Goal: Task Accomplishment & Management: Manage account settings

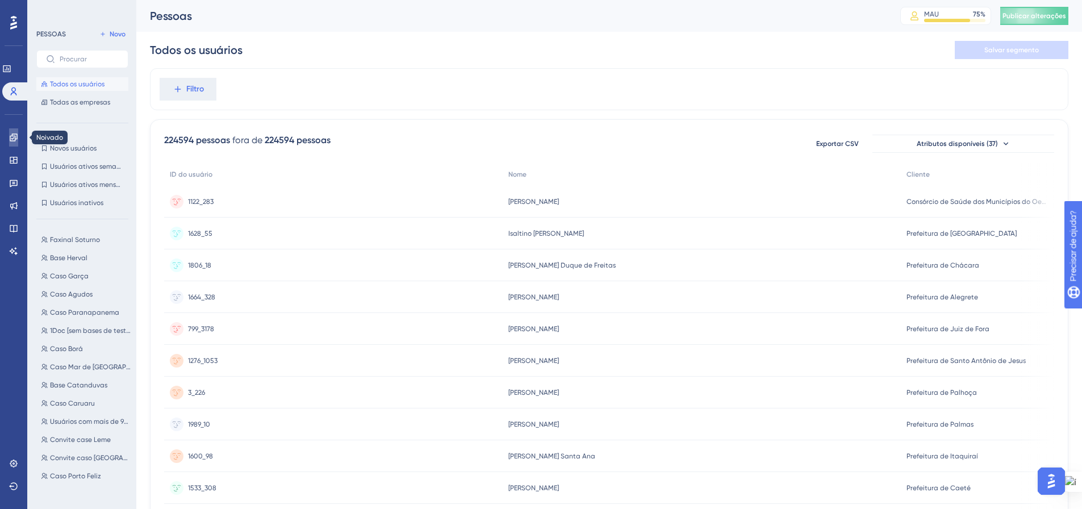
click at [14, 131] on link at bounding box center [13, 137] width 9 height 18
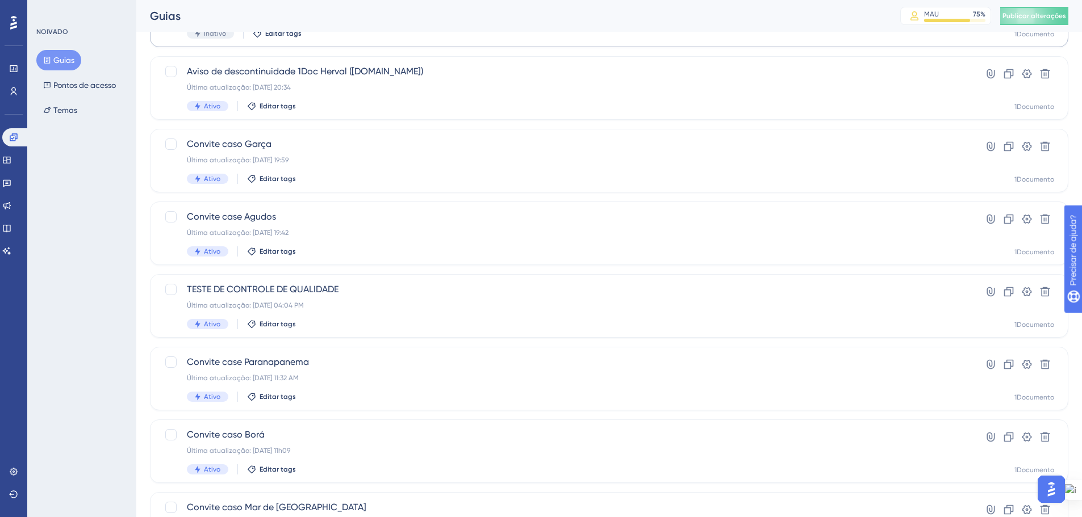
scroll to position [114, 0]
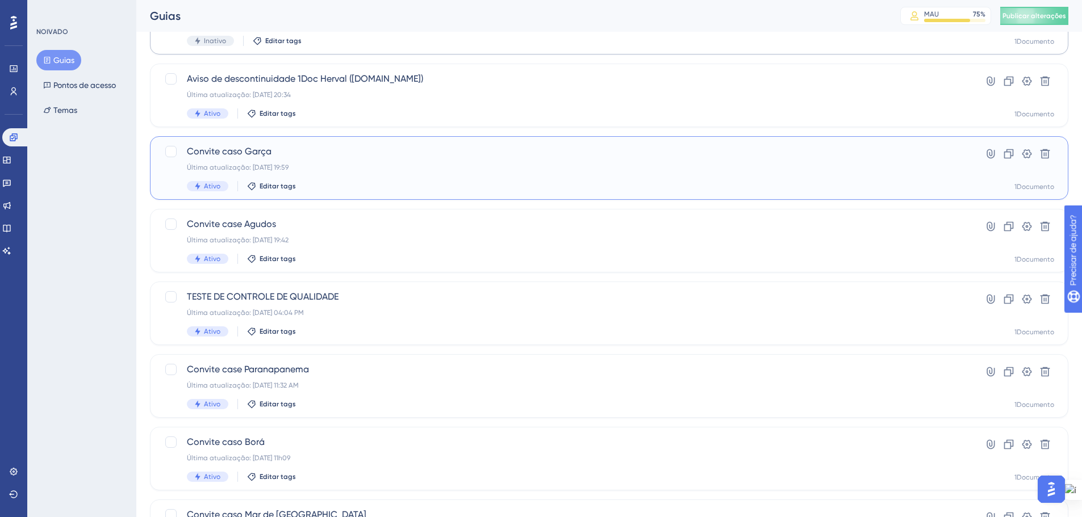
click at [432, 148] on span "Convite caso Garça" at bounding box center [564, 152] width 754 height 14
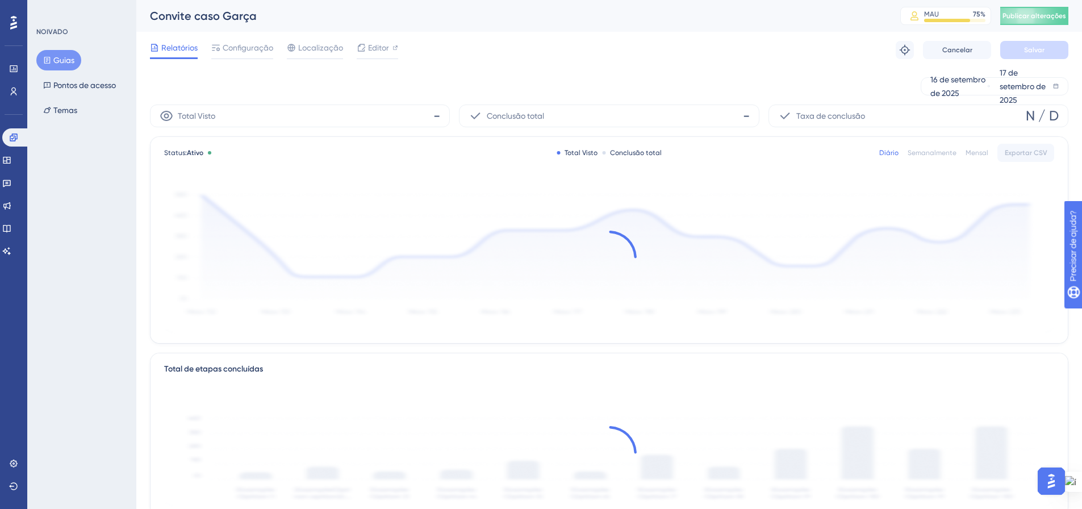
click at [70, 57] on font "Guias" at bounding box center [63, 60] width 21 height 9
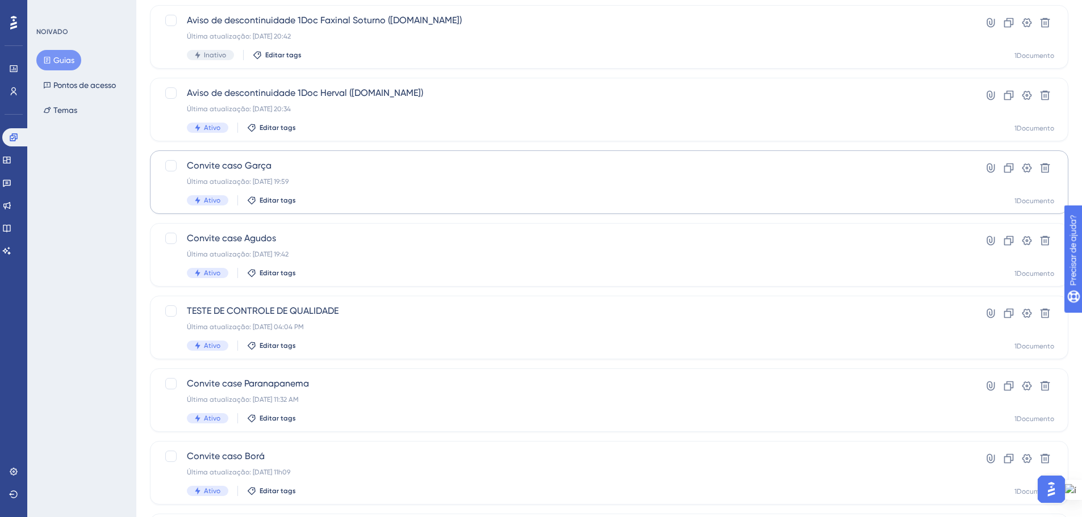
scroll to position [114, 0]
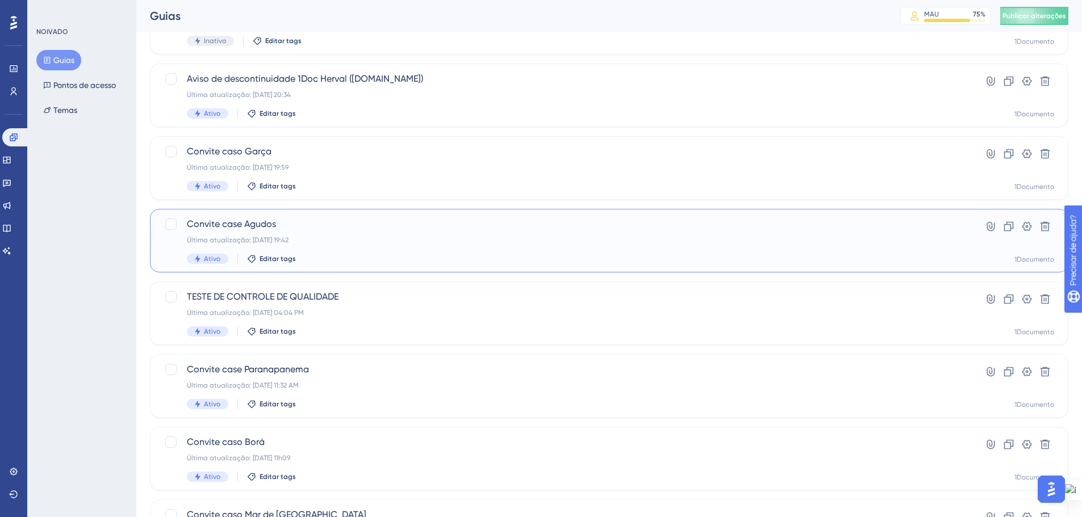
click at [273, 228] on font "Convite case Agudos" at bounding box center [231, 224] width 89 height 11
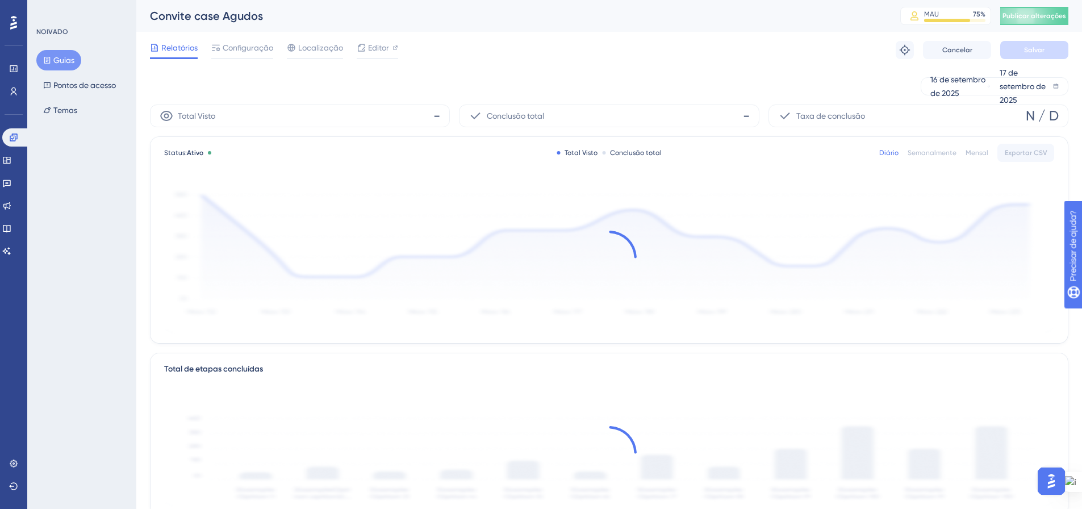
click at [62, 52] on button "Guias" at bounding box center [58, 60] width 45 height 20
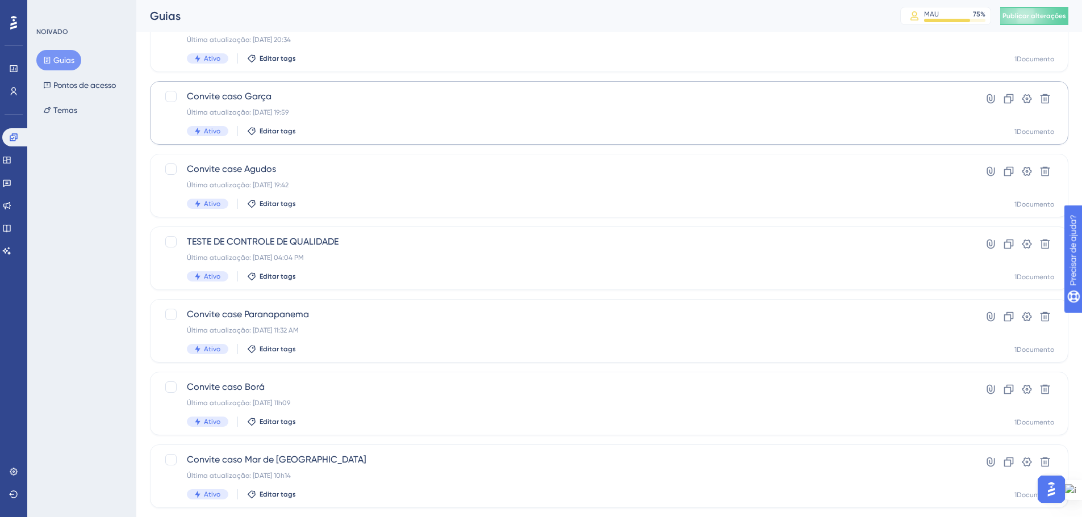
scroll to position [170, 0]
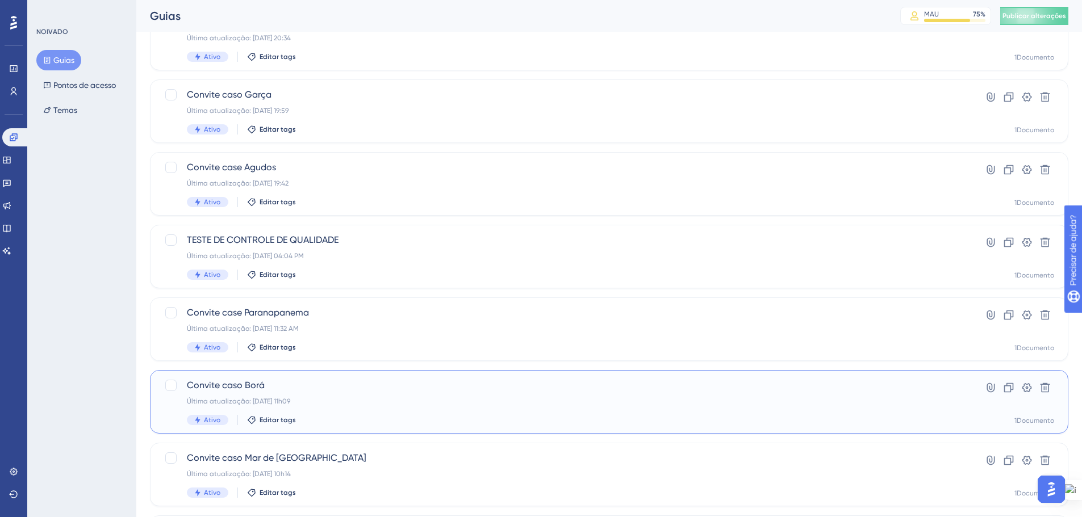
click at [272, 396] on div "Convite caso Borá Última atualização: [DATE] 11h09 Ativo Editar tags" at bounding box center [564, 402] width 754 height 47
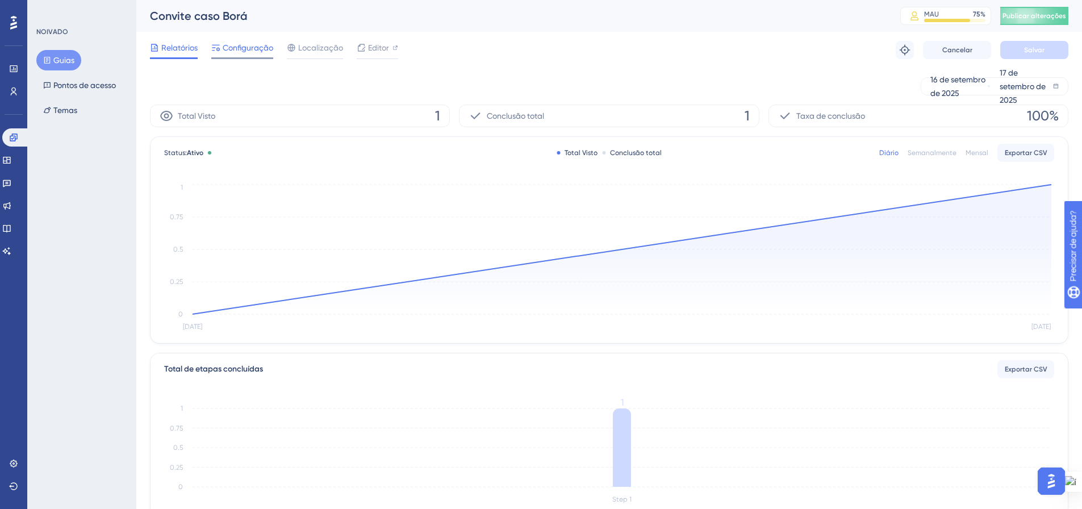
click at [232, 51] on font "Configuração" at bounding box center [248, 47] width 51 height 9
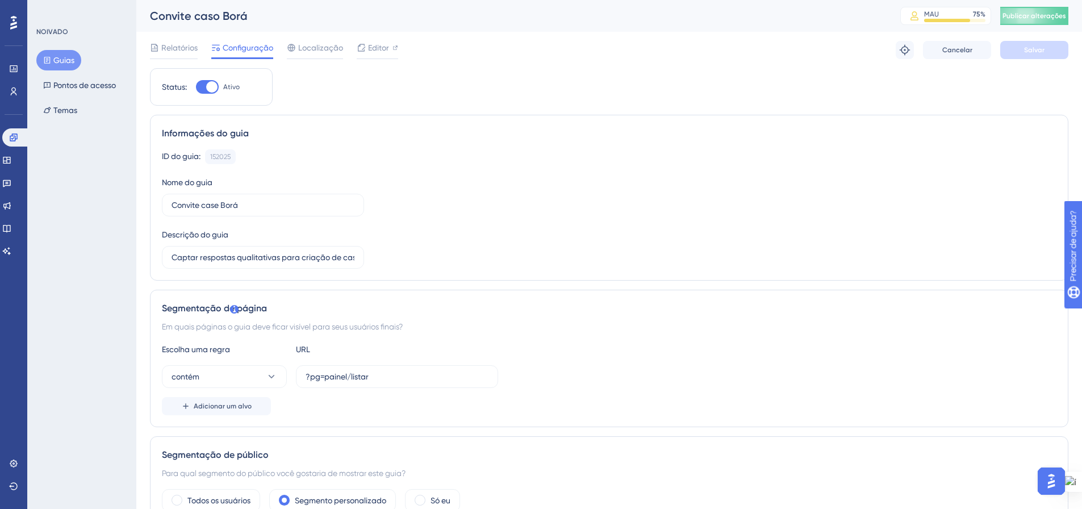
click at [199, 86] on div at bounding box center [207, 87] width 23 height 14
click at [196, 87] on input "Ativo" at bounding box center [195, 87] width 1 height 1
checkbox input "false"
click at [1030, 48] on font "Salvar" at bounding box center [1034, 50] width 20 height 8
click at [1033, 16] on font "Publicar alterações" at bounding box center [1035, 16] width 64 height 8
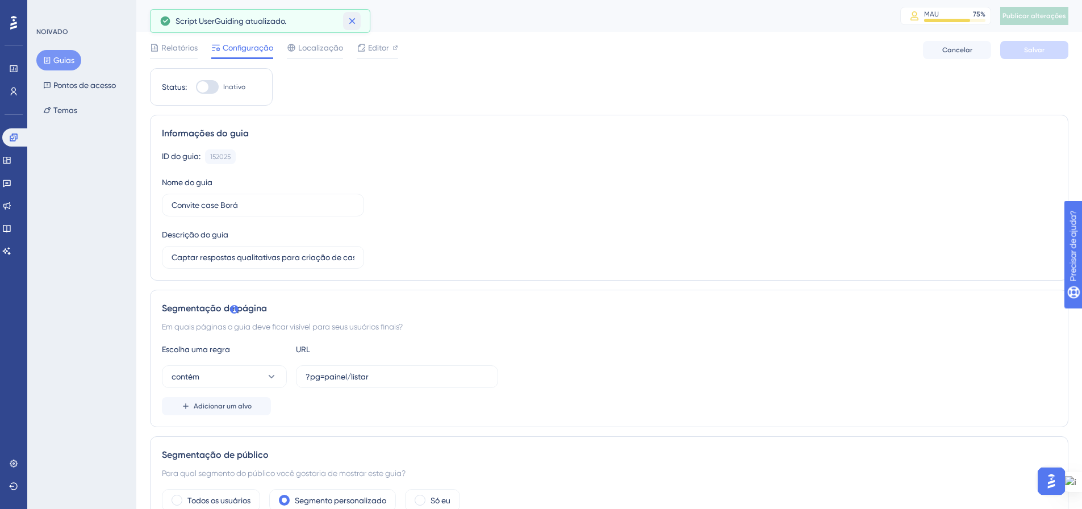
click at [355, 19] on icon at bounding box center [351, 20] width 11 height 11
click at [61, 60] on font "Guias" at bounding box center [63, 60] width 21 height 9
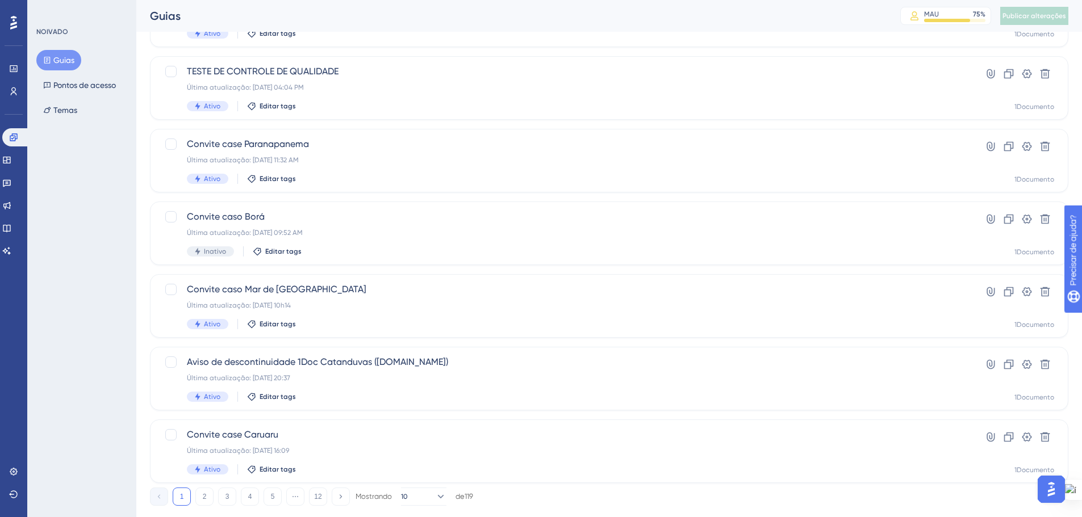
scroll to position [341, 0]
click at [384, 302] on div "Última atualização: [DATE] 10h14" at bounding box center [564, 303] width 754 height 9
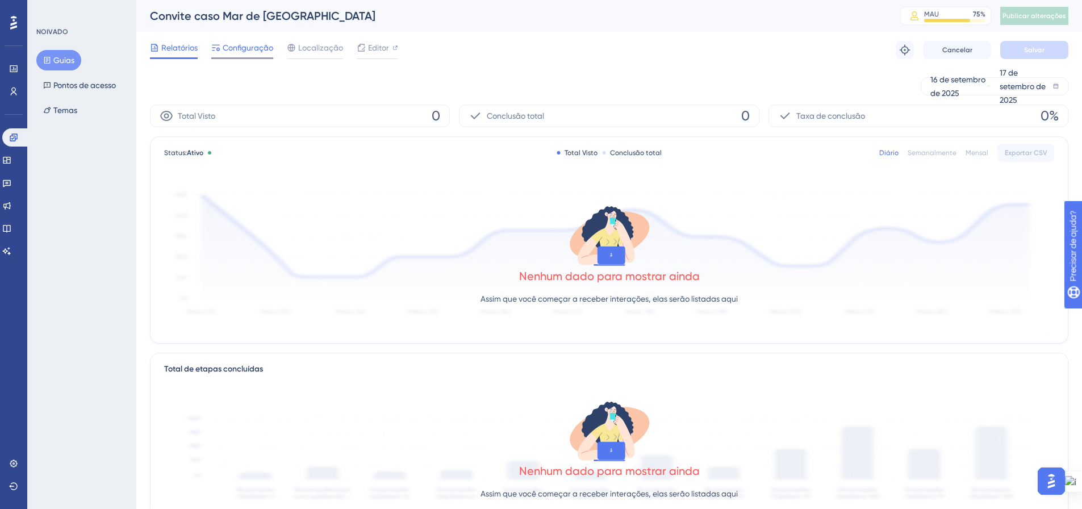
click at [243, 47] on font "Configuração" at bounding box center [248, 47] width 51 height 9
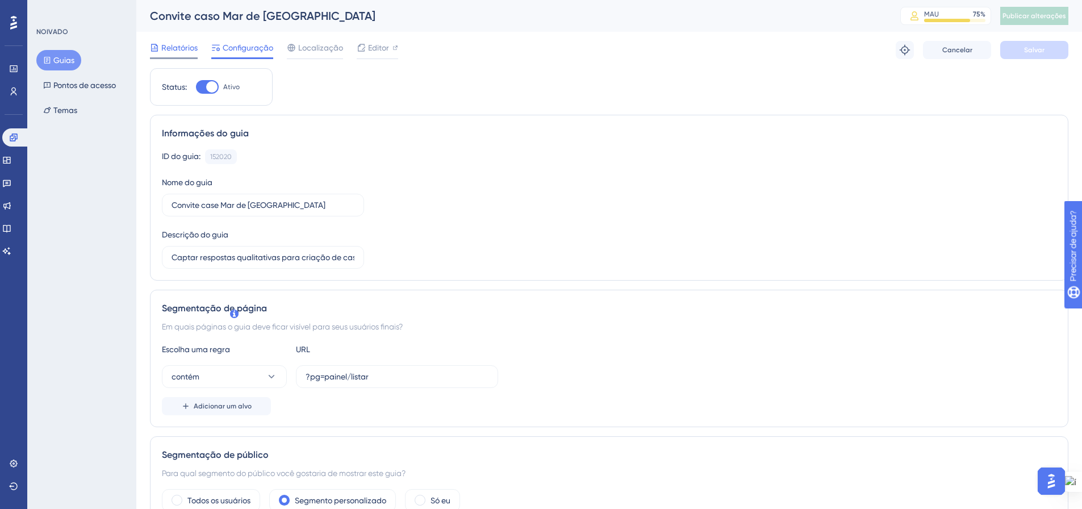
click at [163, 44] on font "Relatórios" at bounding box center [179, 47] width 36 height 9
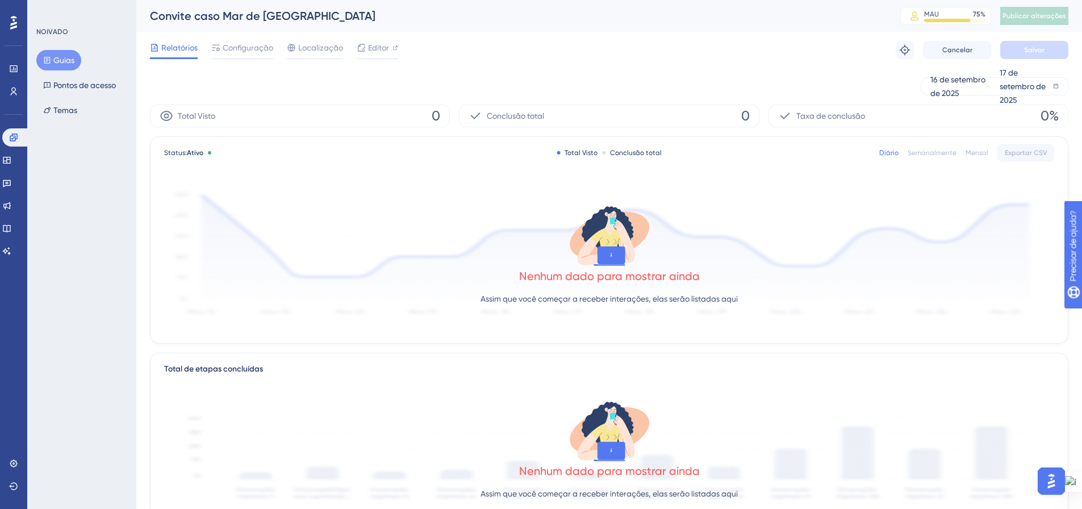
click at [66, 56] on font "Guias" at bounding box center [63, 60] width 21 height 9
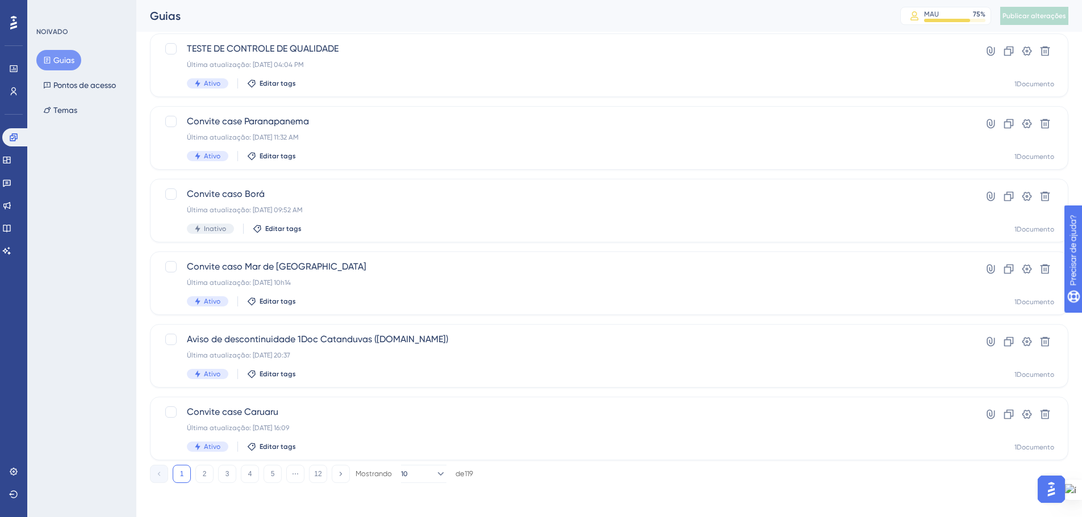
scroll to position [364, 0]
click at [203, 471] on font "2" at bounding box center [205, 472] width 4 height 8
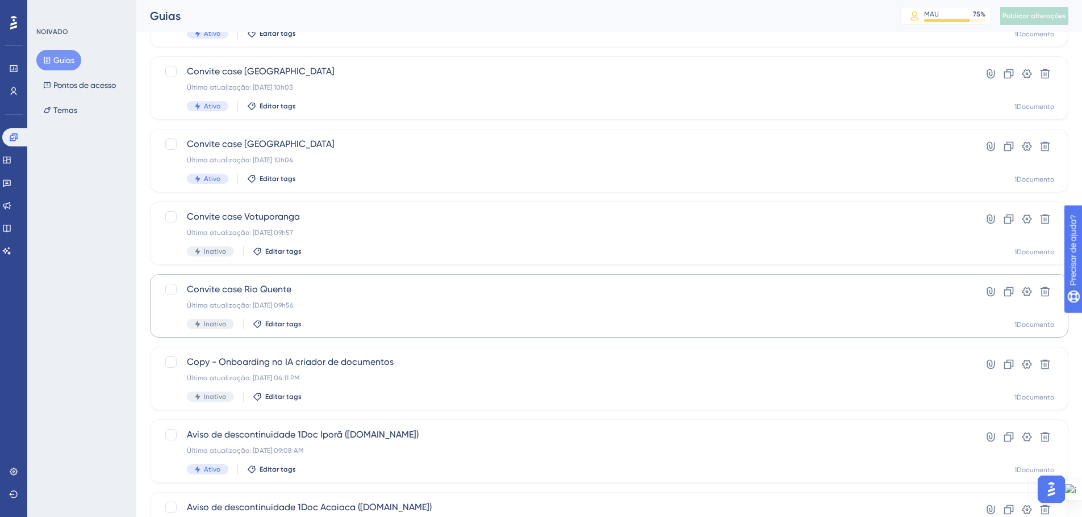
scroll to position [137, 0]
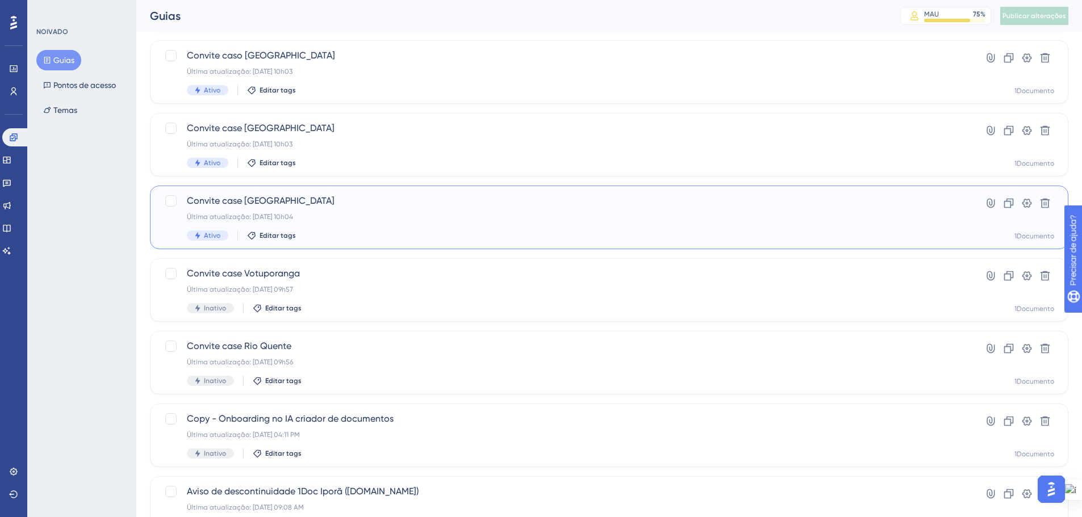
click at [382, 227] on div "Convite case [GEOGRAPHIC_DATA] atualização: [DATE] 10h04 Ativo Editar tags" at bounding box center [564, 217] width 754 height 47
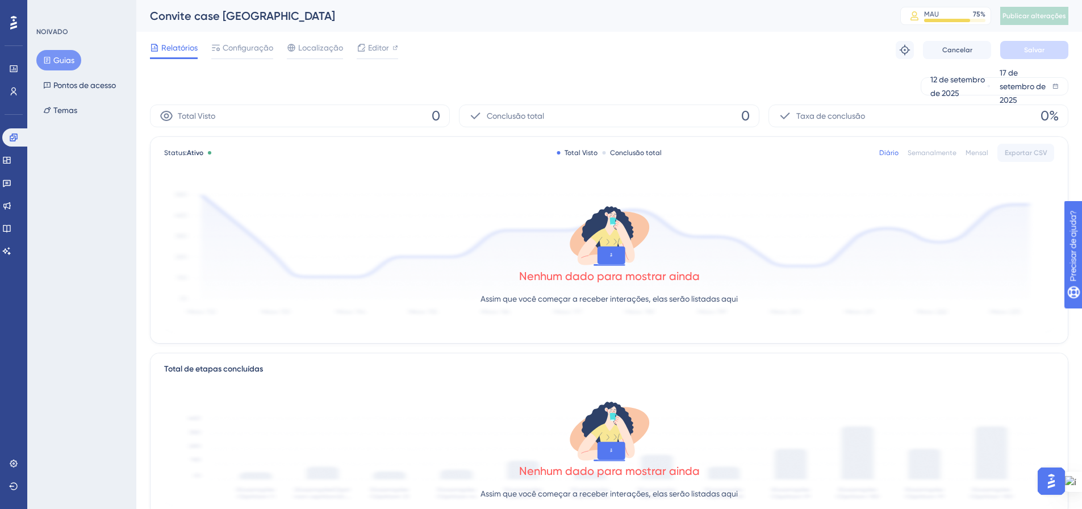
click at [59, 63] on font "Guias" at bounding box center [63, 60] width 21 height 9
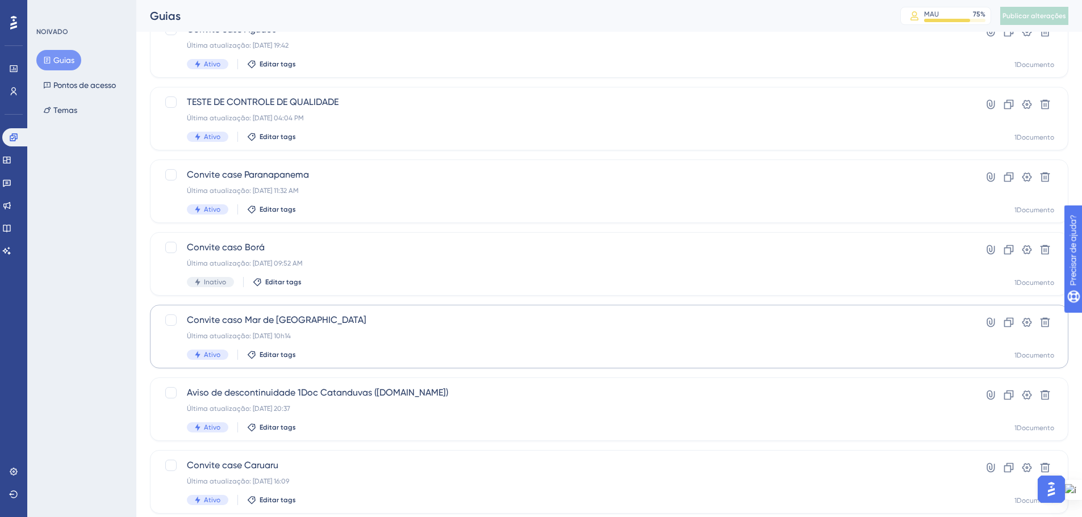
scroll to position [364, 0]
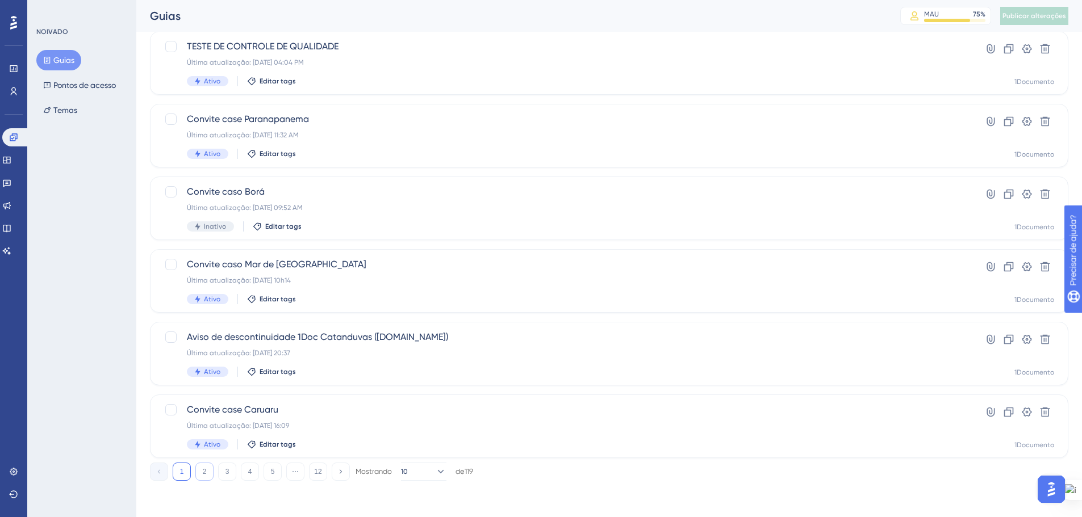
click at [201, 471] on button "2" at bounding box center [204, 472] width 18 height 18
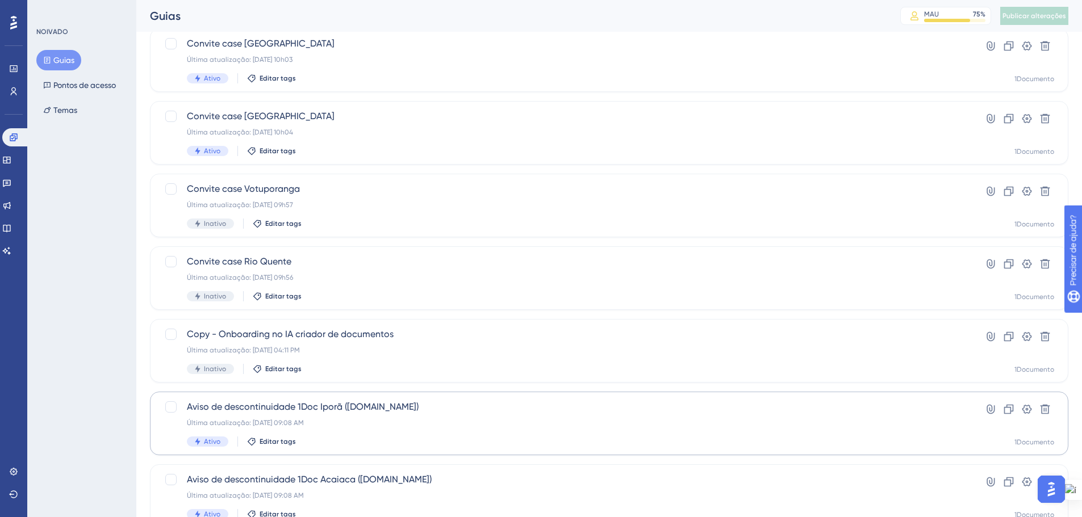
scroll to position [194, 0]
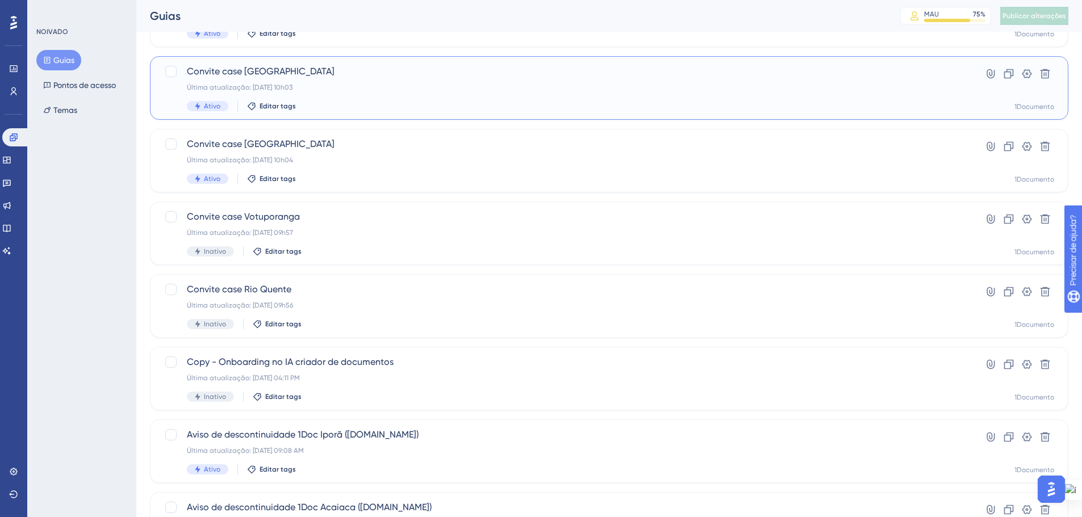
click at [401, 98] on div "Convite case Porto Feliz Última atualização: [DATE] 10h03 Ativo Editar tags" at bounding box center [564, 88] width 754 height 47
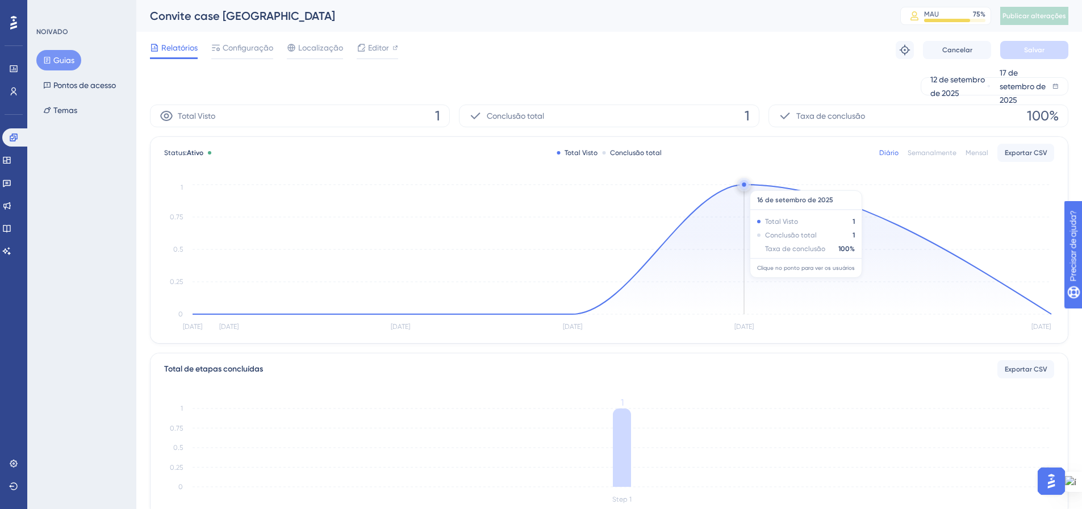
click at [745, 186] on circle at bounding box center [744, 186] width 1 height 1
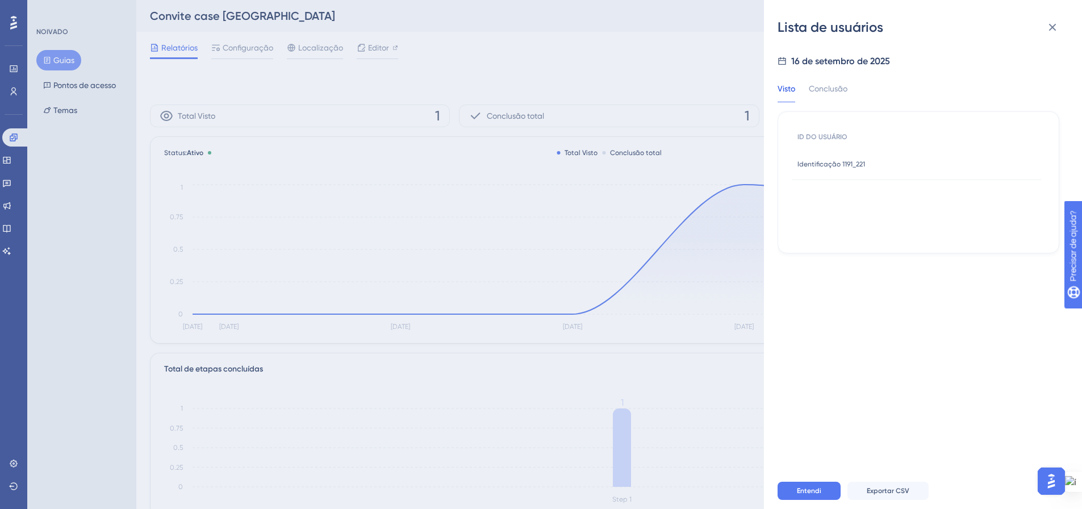
click at [861, 167] on font "Identificação 1191_221" at bounding box center [831, 164] width 68 height 8
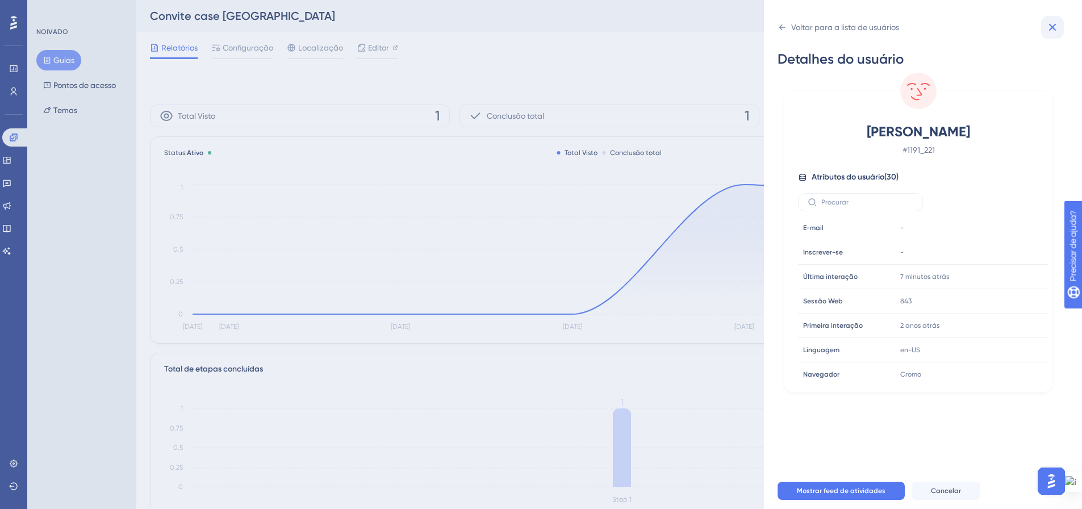
click at [1053, 35] on button at bounding box center [1052, 27] width 23 height 23
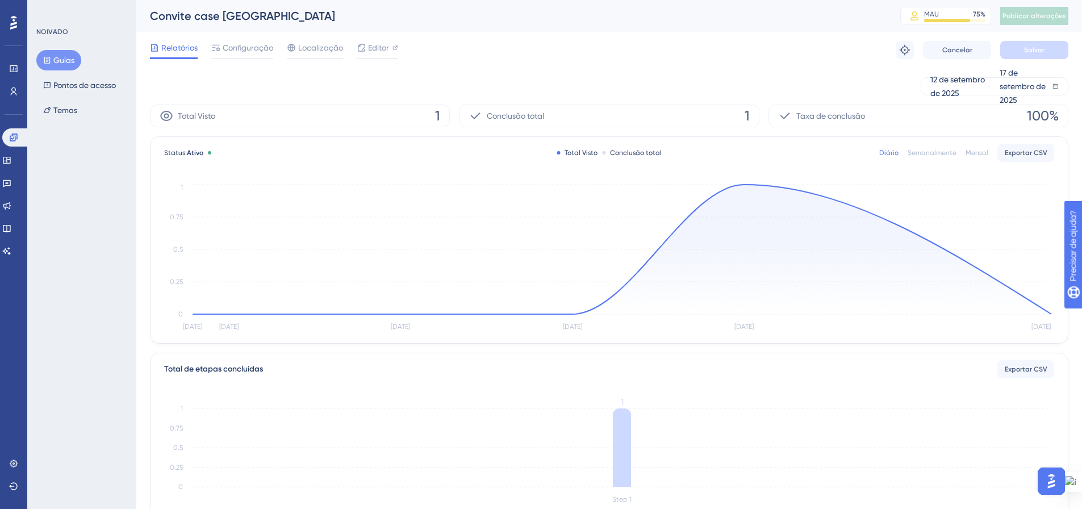
click at [62, 55] on font "Guias" at bounding box center [63, 60] width 21 height 14
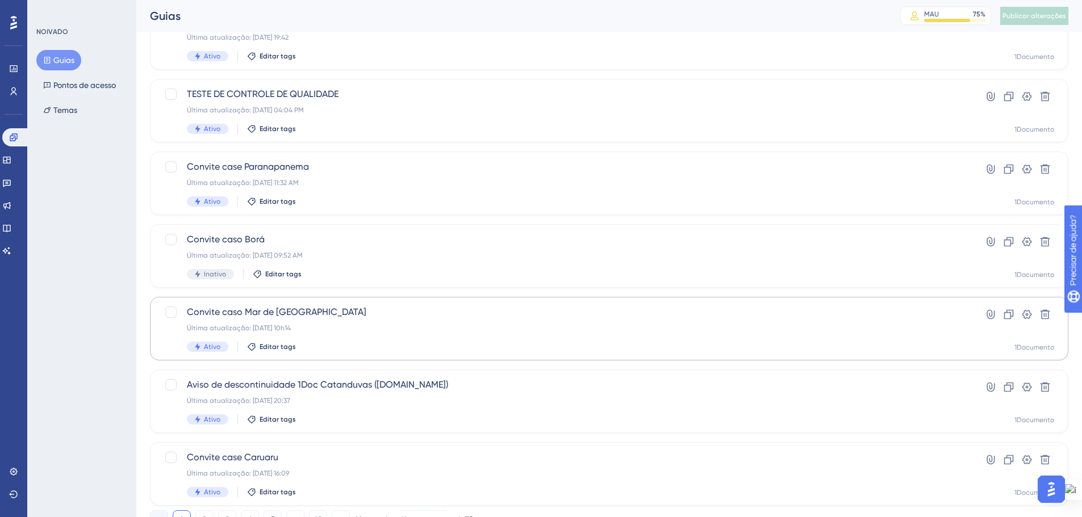
scroll to position [364, 0]
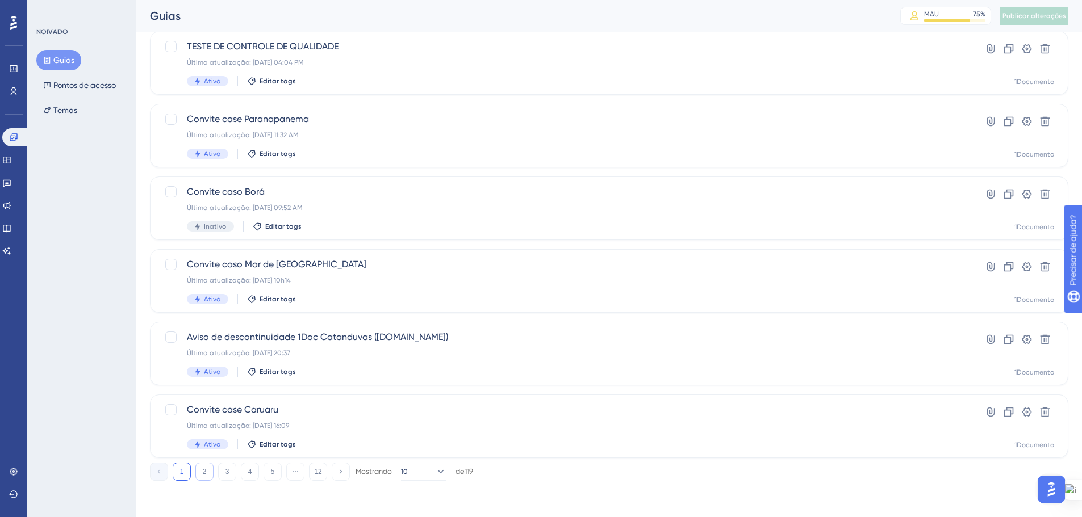
click at [201, 463] on button "2" at bounding box center [204, 472] width 18 height 18
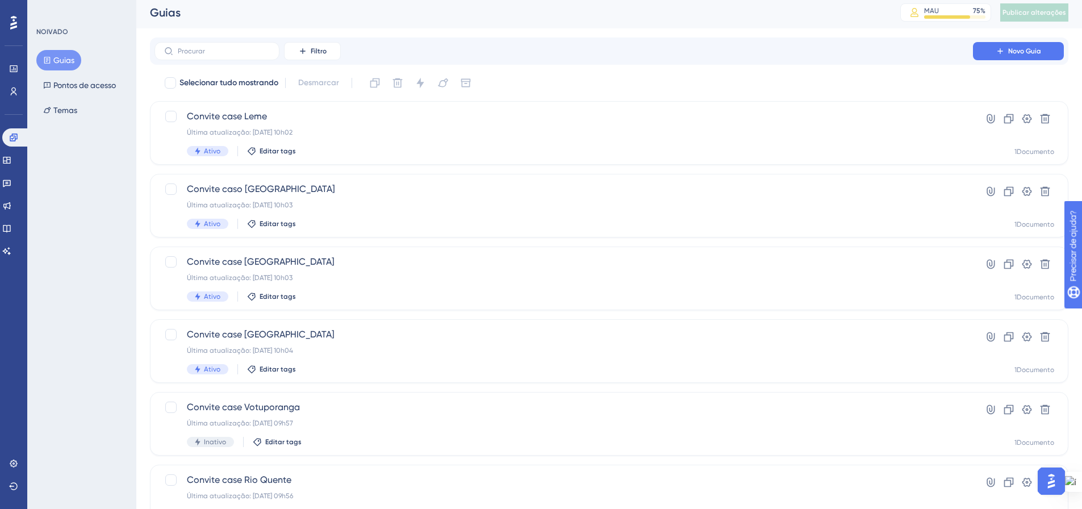
scroll to position [0, 0]
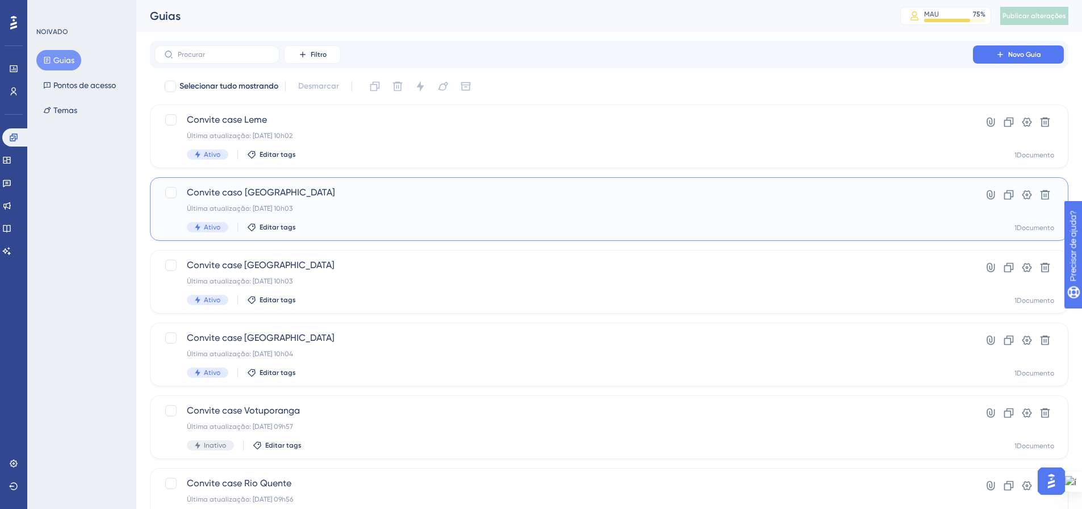
click at [285, 201] on div "Convite caso [GEOGRAPHIC_DATA] Última atualização: [DATE] 10h03 Ativo Editar ta…" at bounding box center [564, 209] width 754 height 47
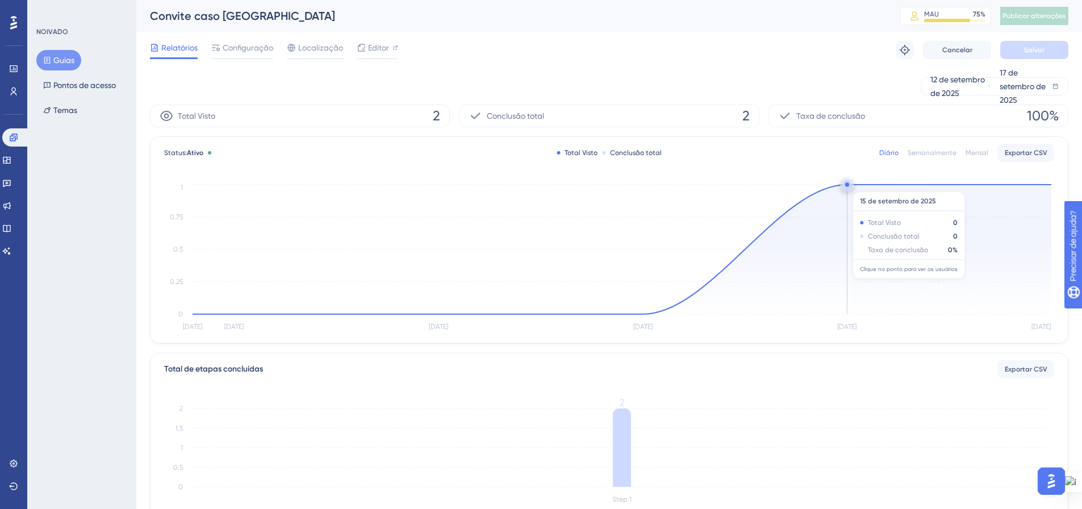
click at [847, 186] on circle at bounding box center [847, 184] width 4 height 4
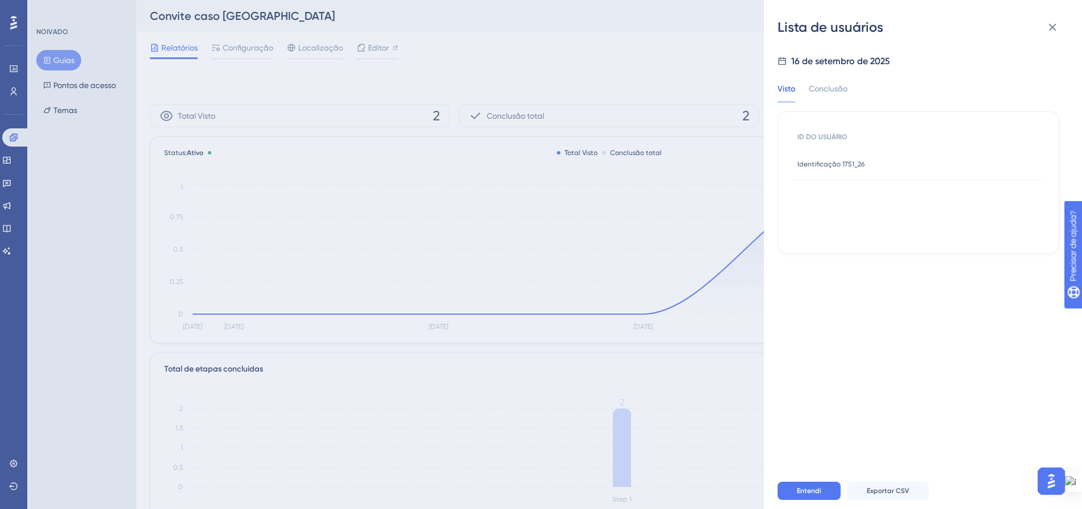
click at [850, 166] on font "Identificação 1751_26" at bounding box center [830, 164] width 67 height 8
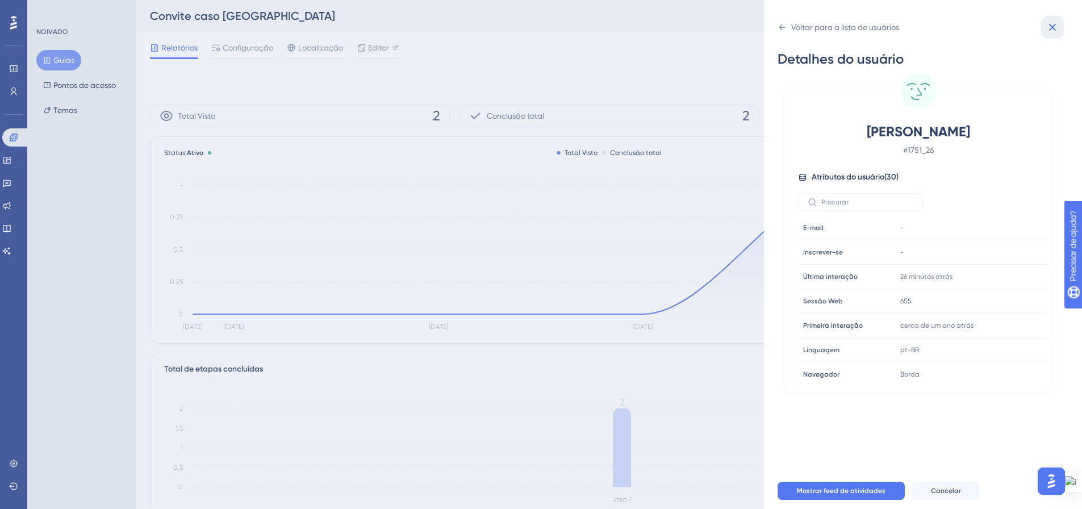
click at [1055, 30] on icon at bounding box center [1052, 27] width 7 height 7
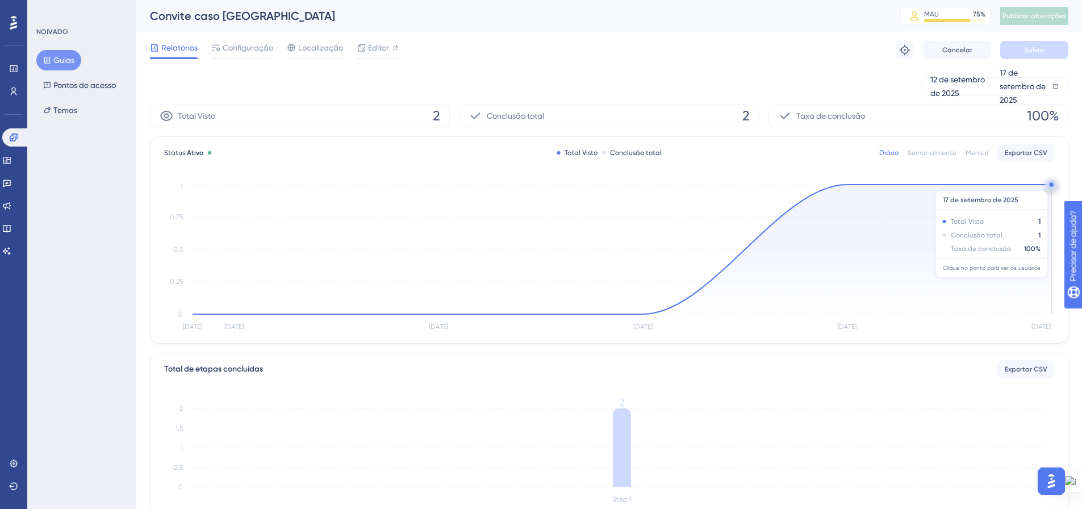
click at [1051, 185] on circle at bounding box center [1051, 184] width 4 height 4
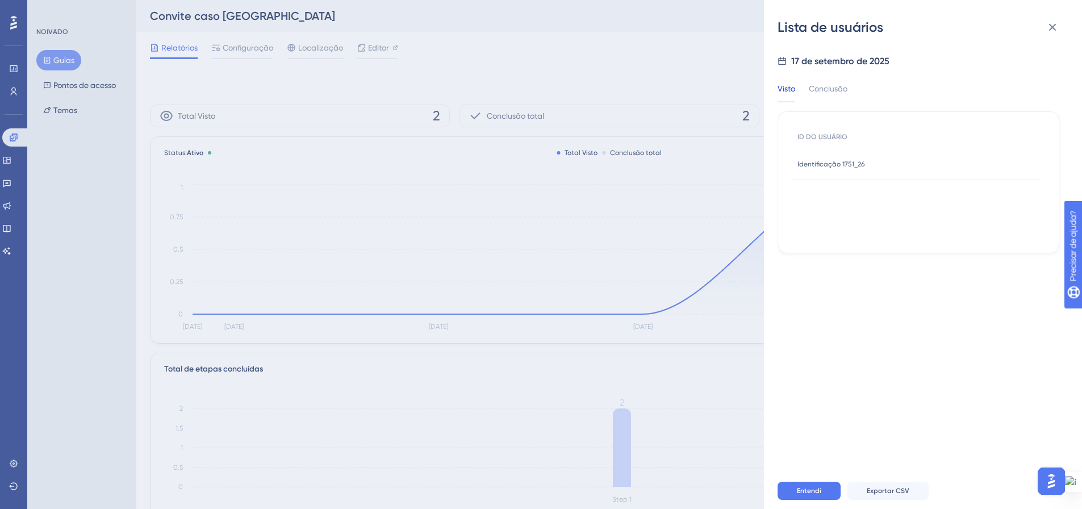
click at [842, 160] on span "Identificação 1751_26" at bounding box center [830, 164] width 67 height 9
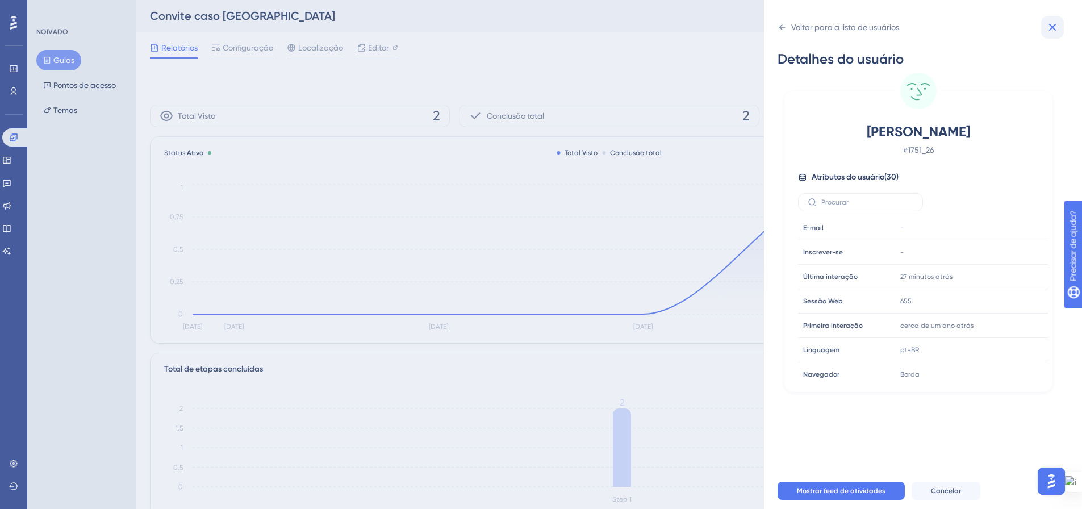
click at [1050, 22] on icon at bounding box center [1053, 27] width 14 height 14
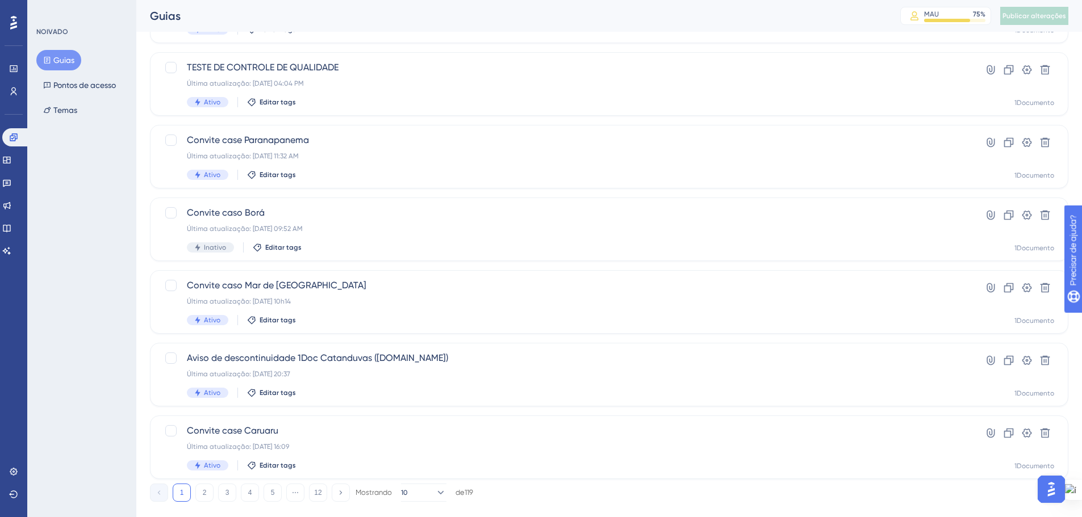
scroll to position [364, 0]
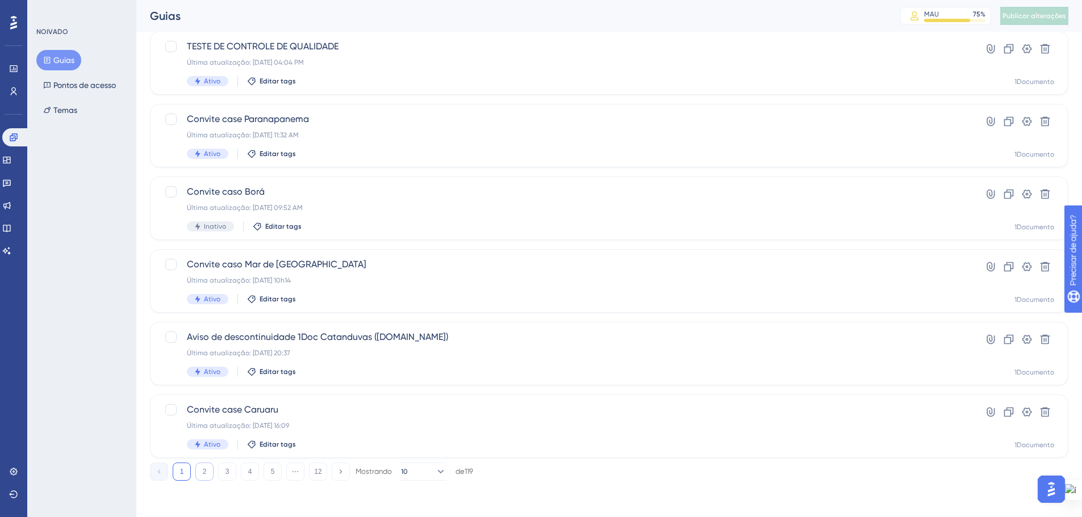
click at [206, 469] on font "2" at bounding box center [205, 472] width 4 height 8
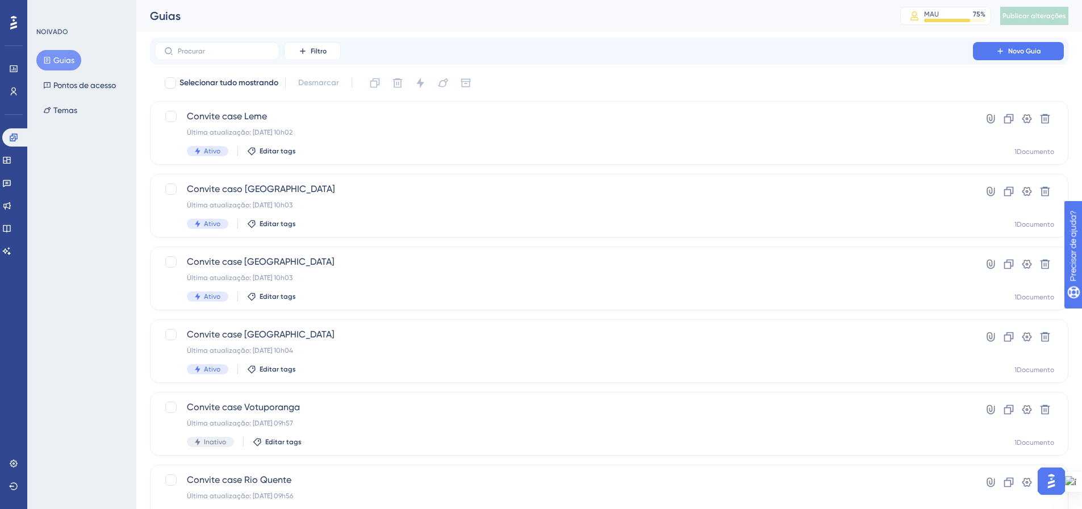
scroll to position [0, 0]
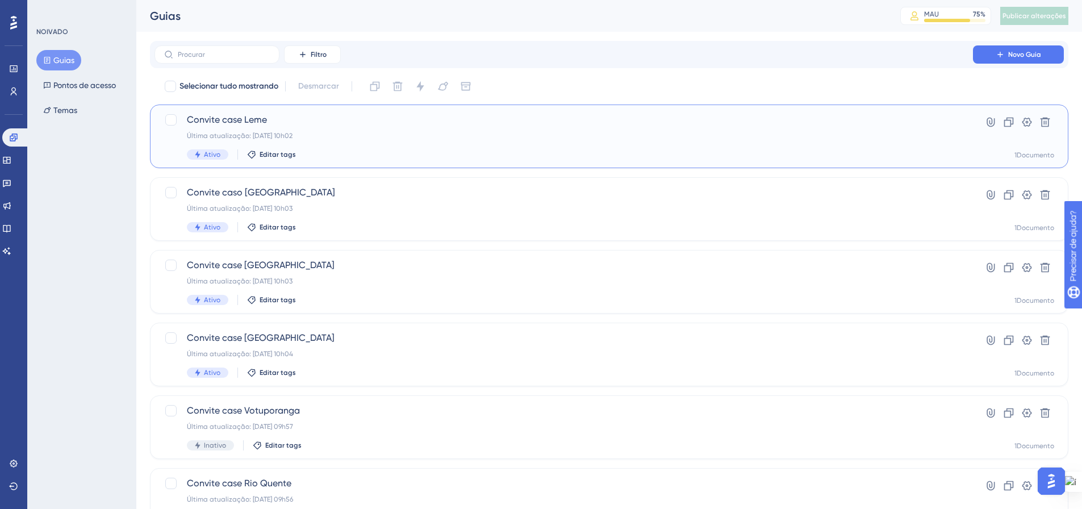
click at [240, 137] on font "Última atualização: [DATE] 10h02" at bounding box center [240, 136] width 106 height 8
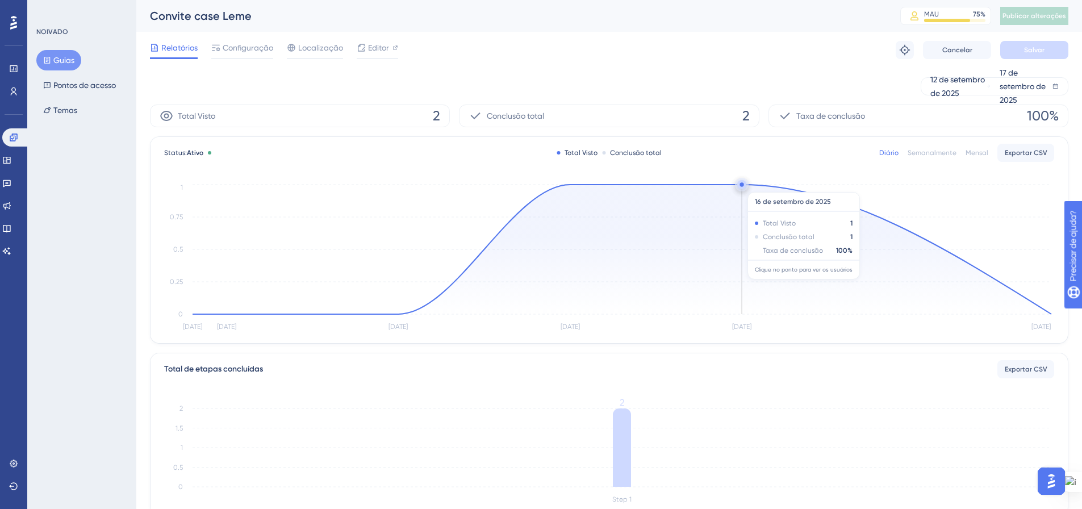
click at [744, 186] on circle at bounding box center [741, 184] width 9 height 9
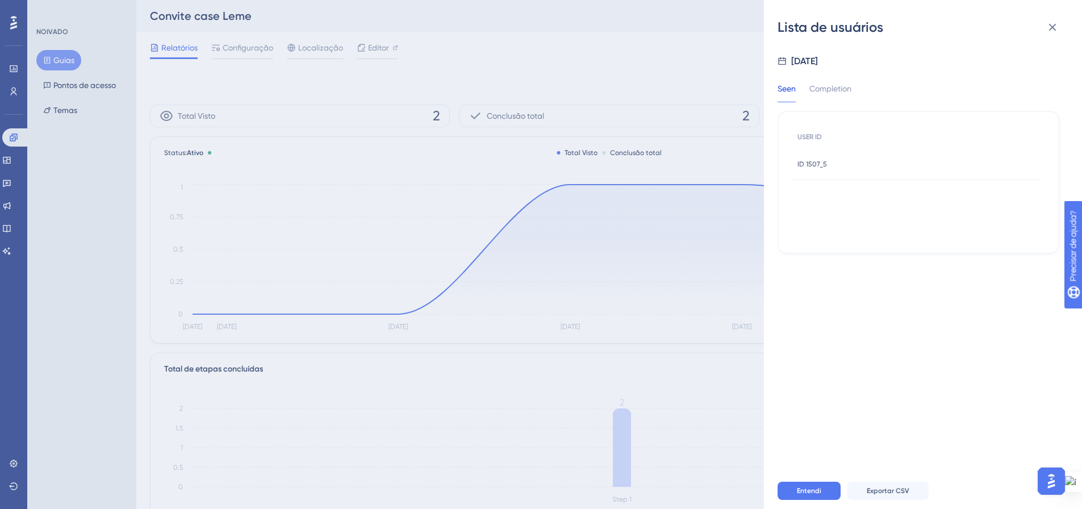
click at [818, 164] on span "ID 1507_5" at bounding box center [812, 164] width 30 height 9
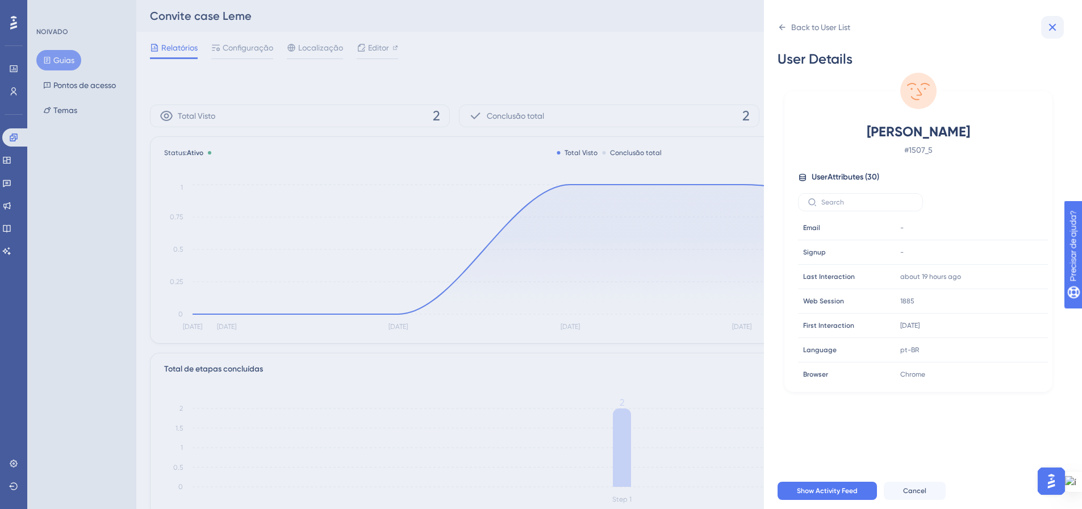
click at [1056, 27] on icon at bounding box center [1053, 27] width 14 height 14
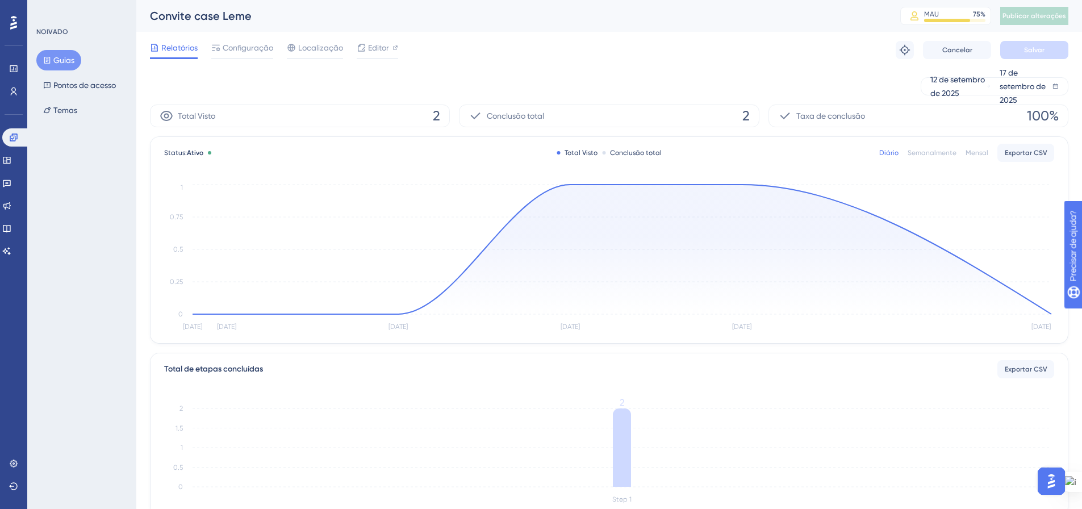
click at [61, 59] on font "Guias" at bounding box center [63, 60] width 21 height 9
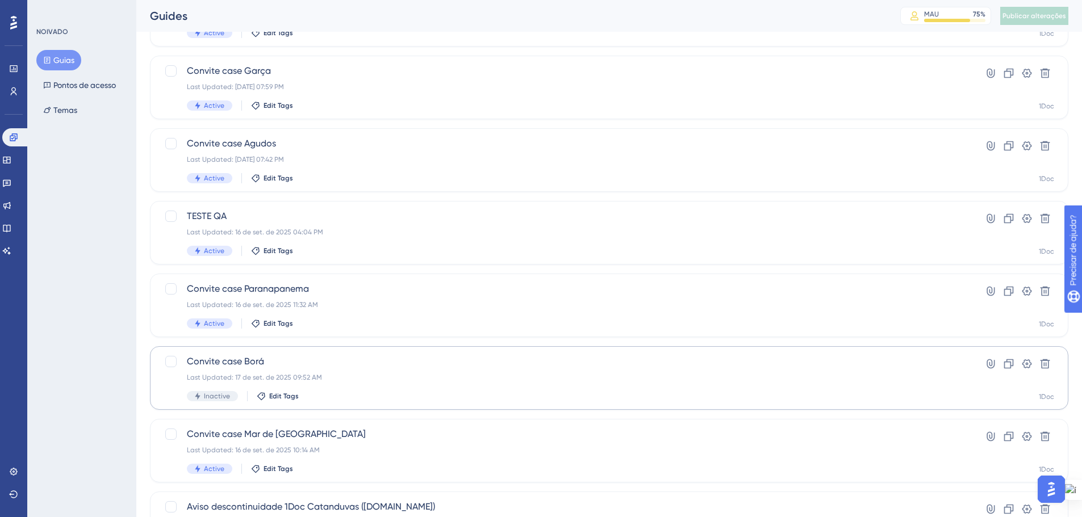
scroll to position [194, 0]
click at [290, 302] on div "Last Updated: 16 de set. de 2025 11:32 AM" at bounding box center [564, 305] width 754 height 9
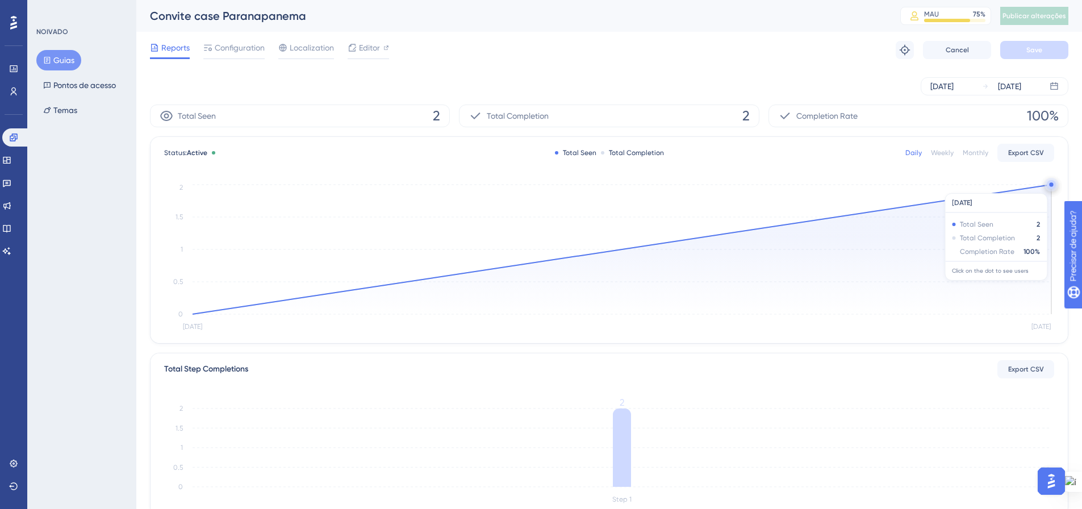
click at [1051, 187] on circle at bounding box center [1051, 184] width 9 height 9
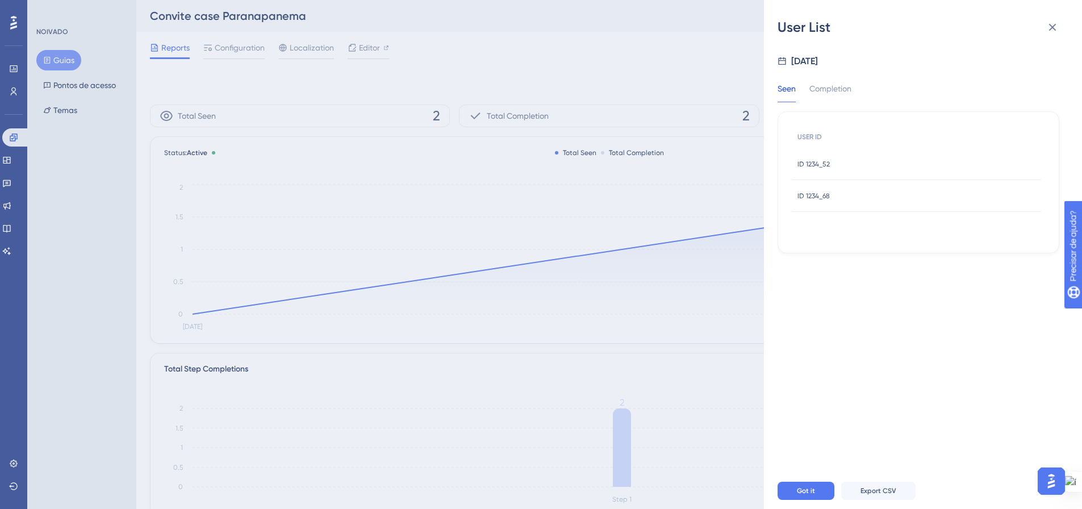
click at [819, 164] on span "ID 1234_52" at bounding box center [813, 164] width 32 height 9
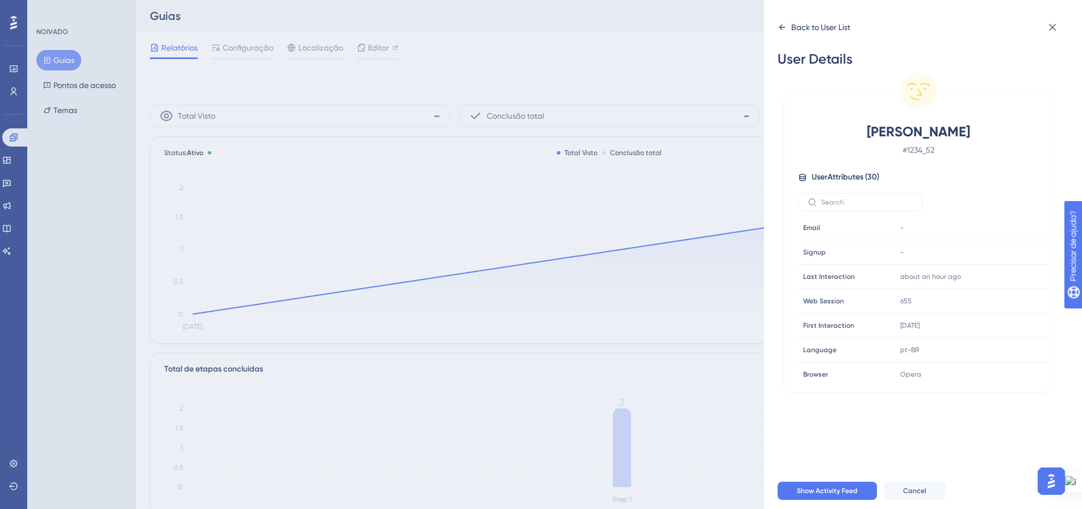
click at [782, 24] on icon at bounding box center [782, 27] width 6 height 6
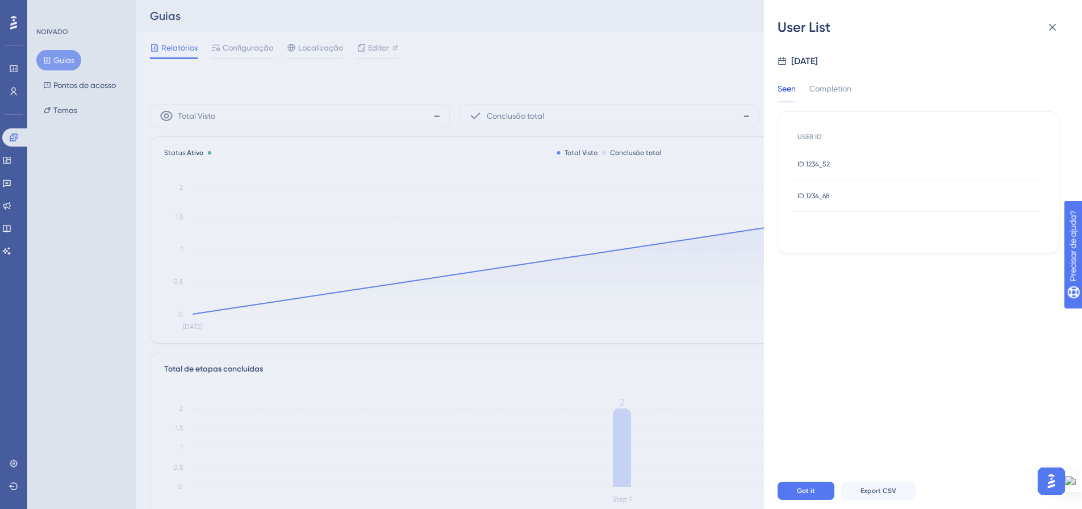
click at [816, 200] on span "ID 1234_68" at bounding box center [813, 195] width 32 height 9
click at [813, 196] on span "ID 1234_68" at bounding box center [813, 195] width 32 height 9
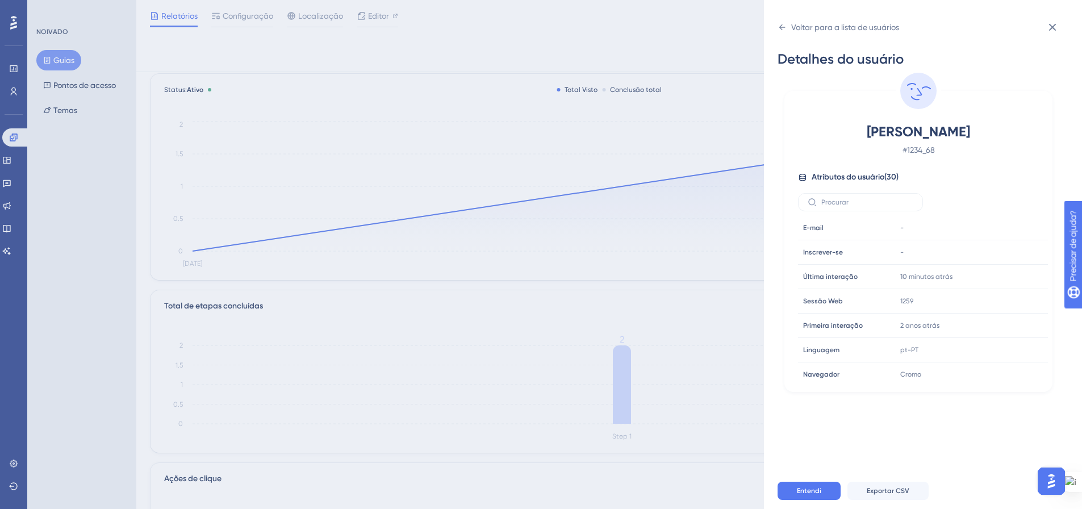
scroll to position [57, 0]
click at [1053, 29] on icon at bounding box center [1053, 27] width 14 height 14
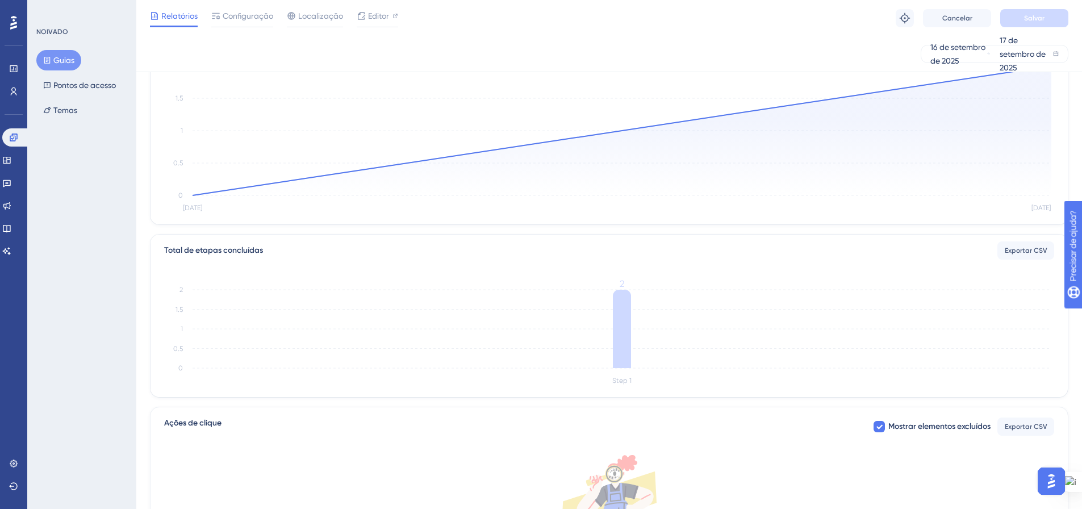
scroll to position [0, 0]
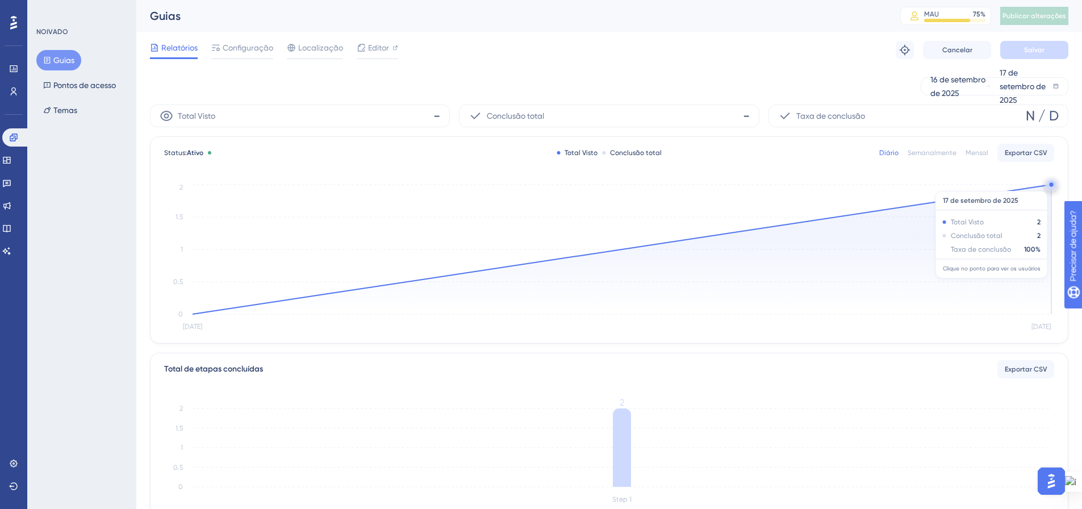
click at [1049, 185] on circle at bounding box center [1051, 184] width 9 height 9
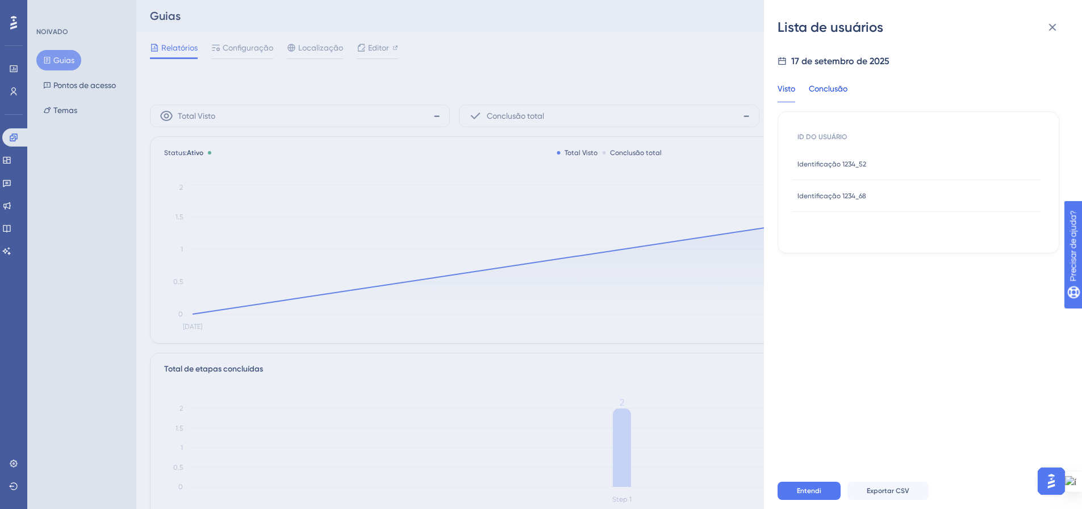
click at [839, 90] on font "Conclusão" at bounding box center [828, 88] width 39 height 9
click at [824, 194] on font "Identificação 1234_68" at bounding box center [831, 196] width 69 height 8
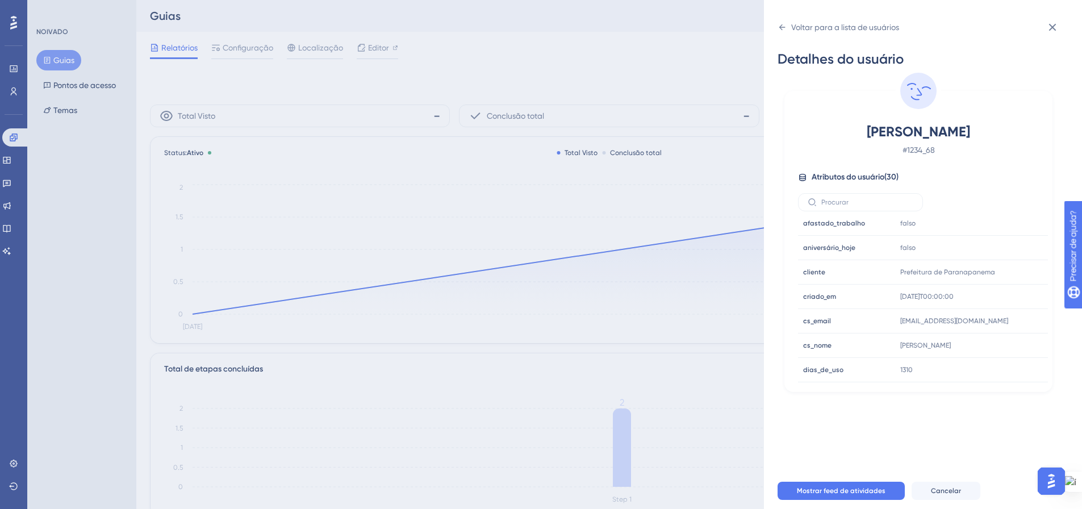
scroll to position [227, 0]
click at [534, 76] on div "Voltar para a lista de usuários Detalhes do usuário [PERSON_NAME] # 1234_68 Atr…" at bounding box center [541, 254] width 1082 height 509
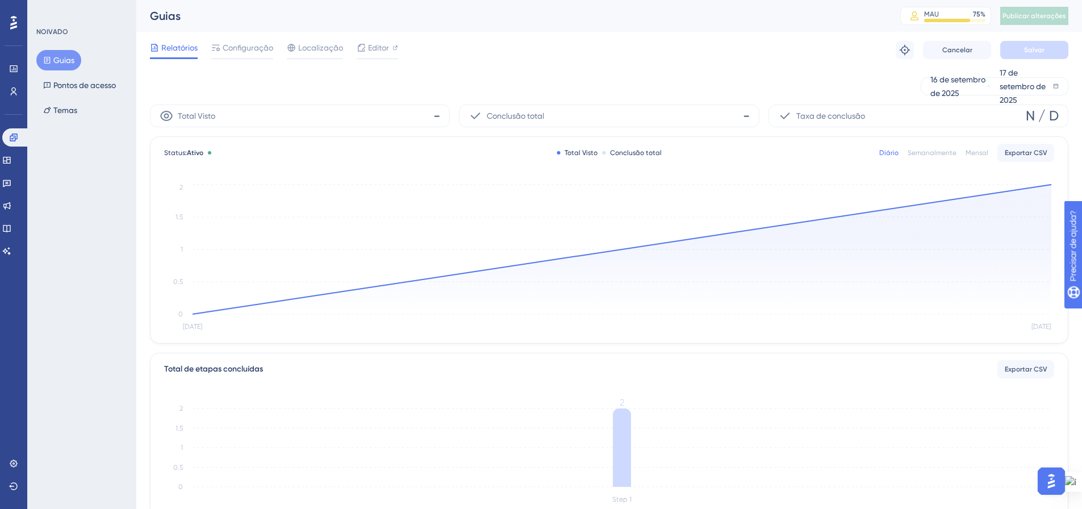
click at [236, 40] on div "Relatórios Configuração Localização Editor Solução de problemas Cancelar Salvar" at bounding box center [609, 50] width 918 height 36
click at [231, 56] on div "Configuração" at bounding box center [242, 50] width 62 height 18
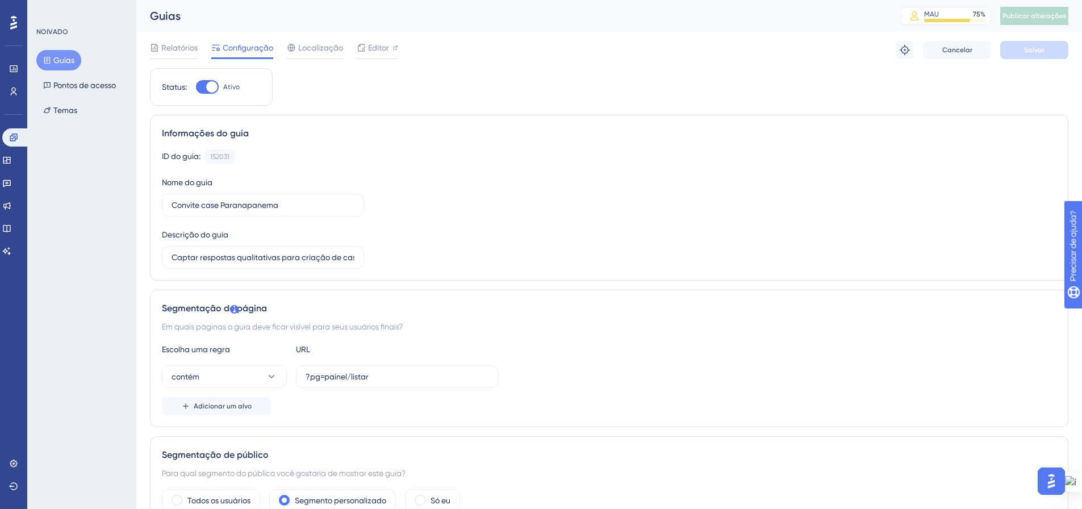
click at [206, 85] on div at bounding box center [207, 87] width 23 height 14
click at [199, 86] on div at bounding box center [207, 87] width 23 height 14
click at [196, 87] on input "Ativo" at bounding box center [195, 87] width 1 height 1
checkbox input "false"
click at [1050, 49] on button "Salvar" at bounding box center [1034, 50] width 68 height 18
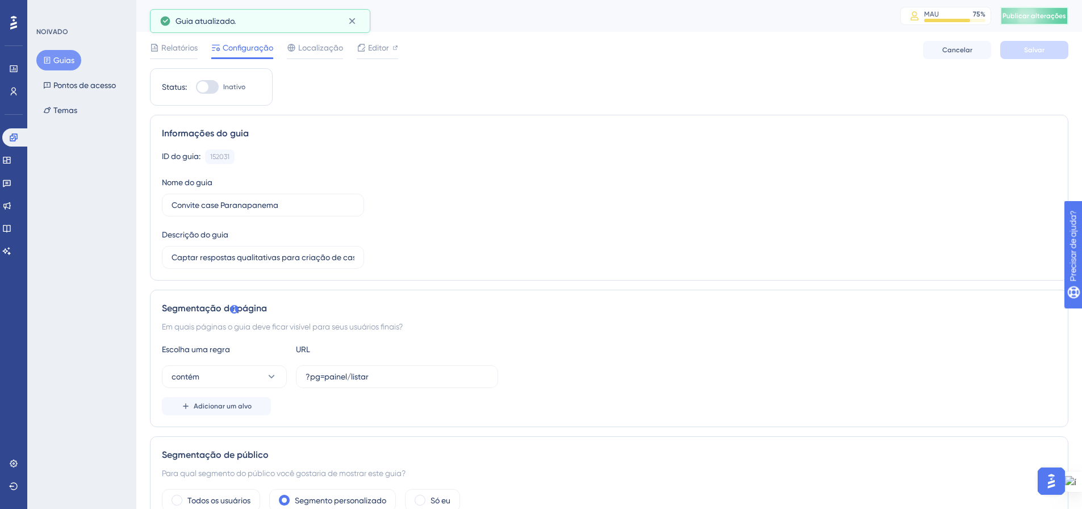
click at [1018, 22] on button "Publicar alterações" at bounding box center [1034, 16] width 68 height 18
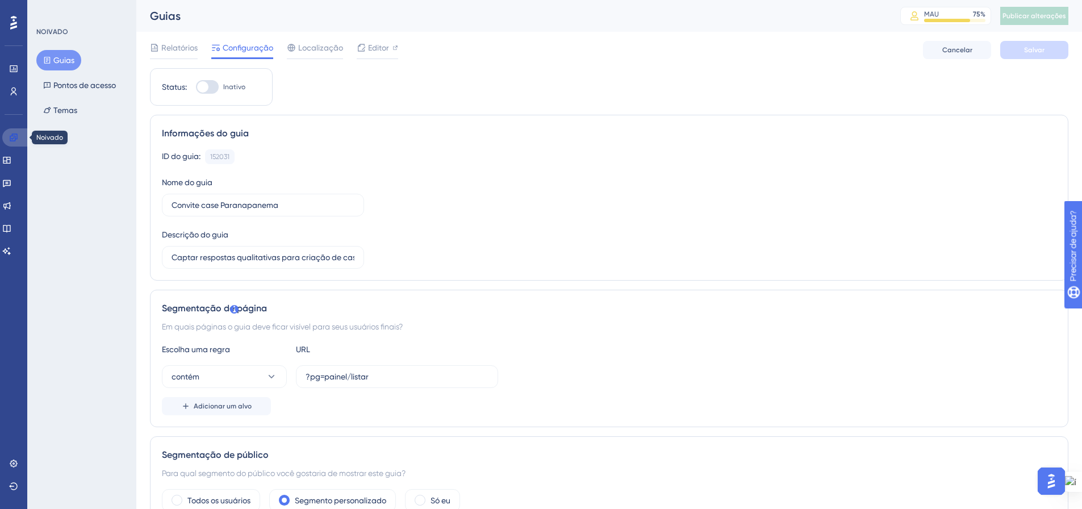
click at [14, 140] on icon at bounding box center [13, 137] width 9 height 9
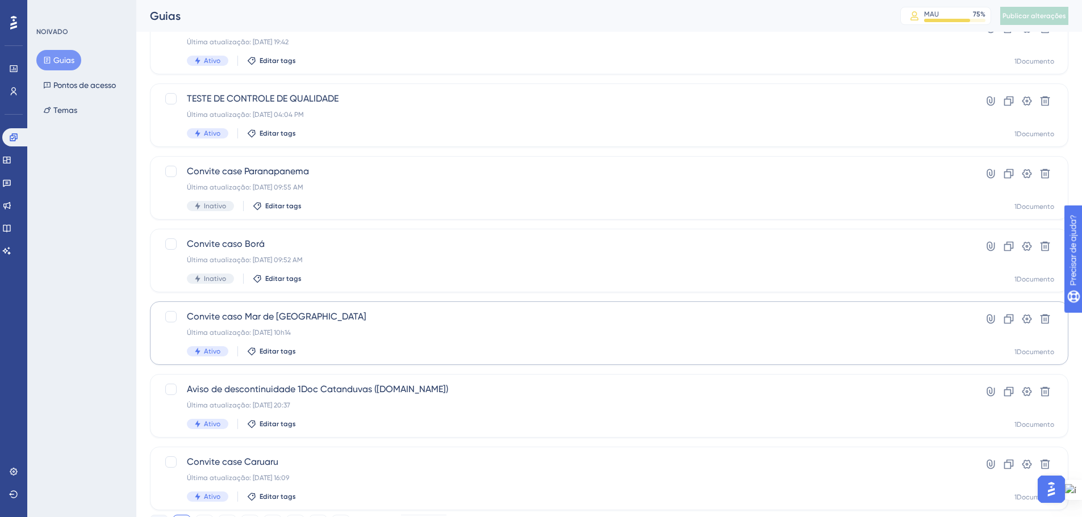
scroll to position [341, 0]
